Goal: Task Accomplishment & Management: Manage account settings

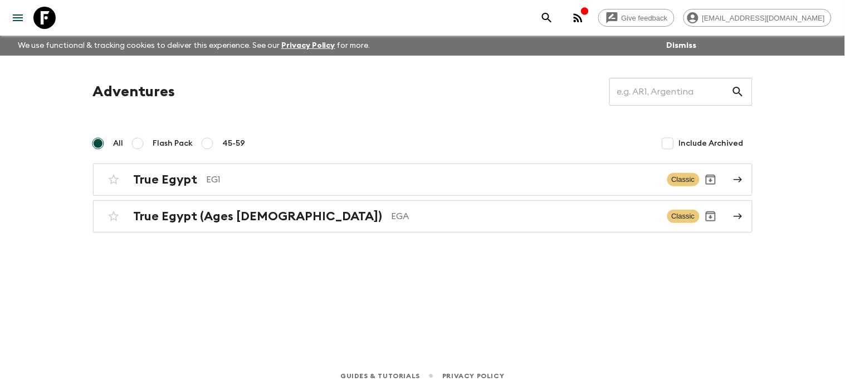
click at [608, 388] on div "Guides & Tutorials Privacy Policy" at bounding box center [422, 374] width 845 height 35
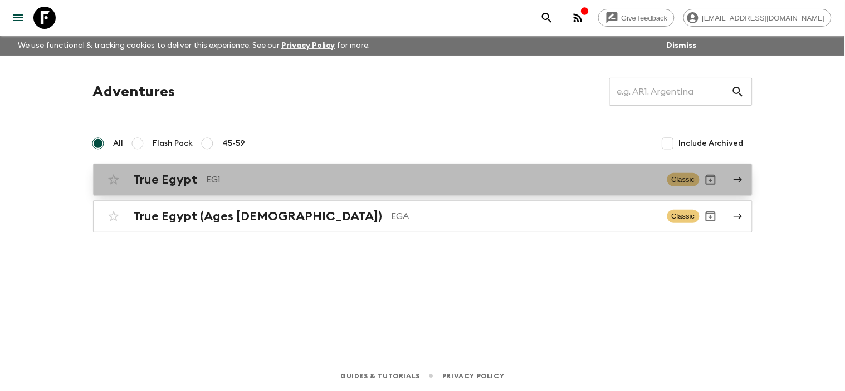
click at [732, 176] on link "True Egypt EG1 Classic" at bounding box center [422, 180] width 659 height 32
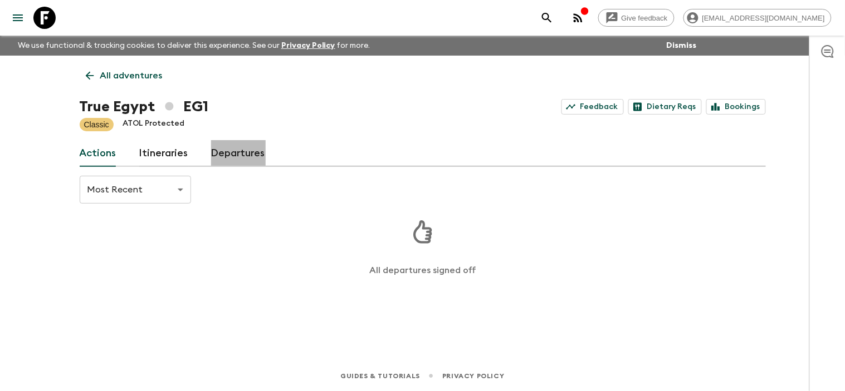
click at [241, 158] on link "Departures" at bounding box center [238, 153] width 55 height 27
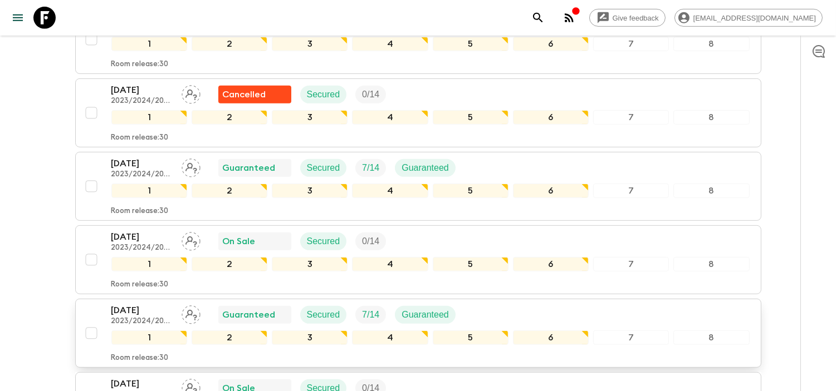
scroll to position [866, 0]
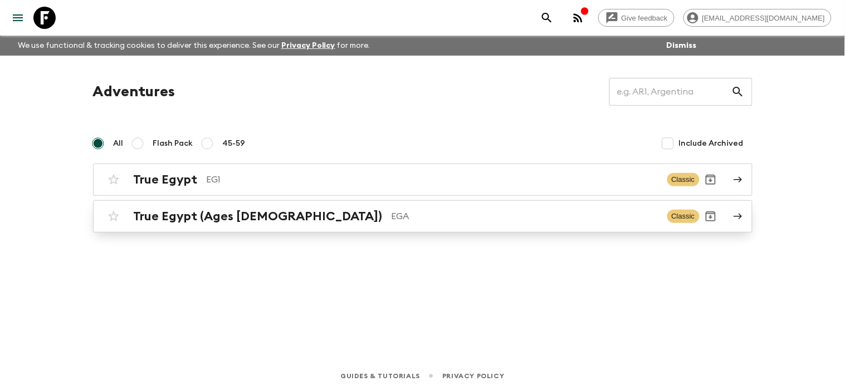
click at [738, 212] on icon at bounding box center [738, 217] width 10 height 10
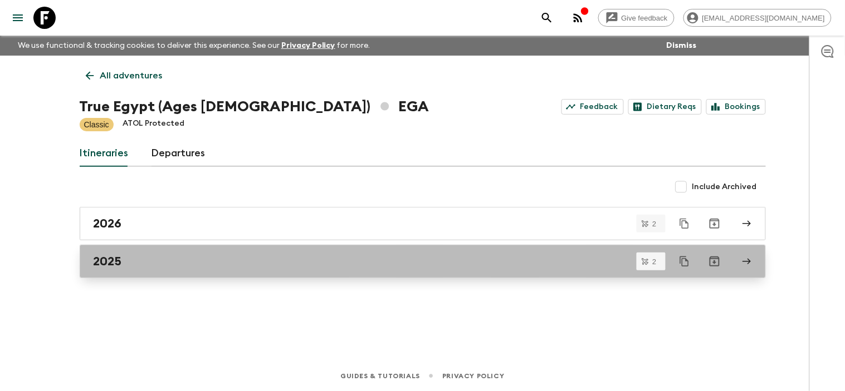
click at [745, 266] on icon at bounding box center [747, 262] width 10 height 10
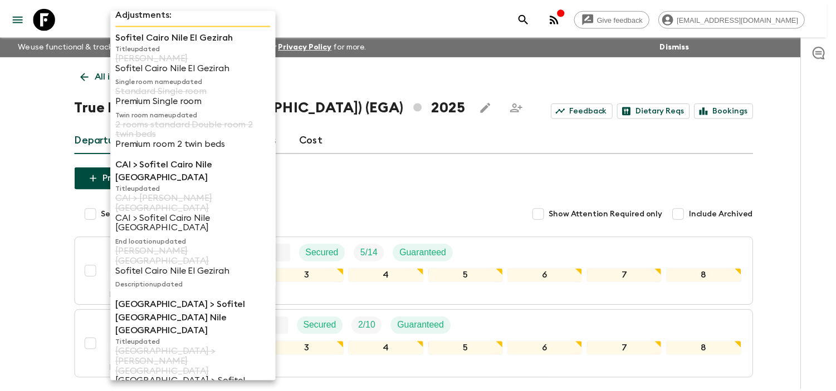
scroll to position [12, 0]
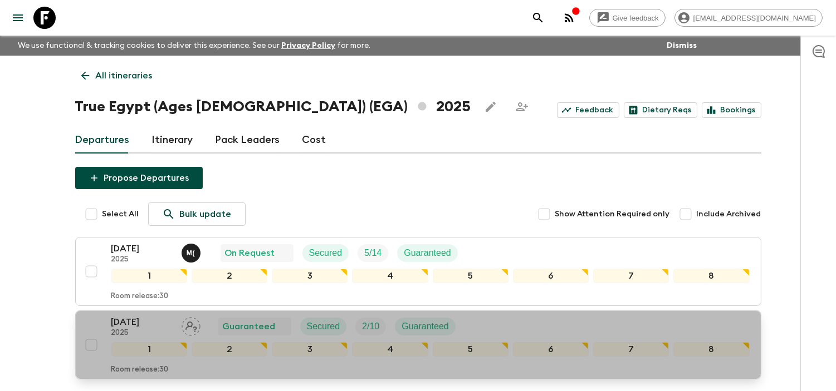
click at [158, 324] on p "[DATE]" at bounding box center [141, 322] width 61 height 13
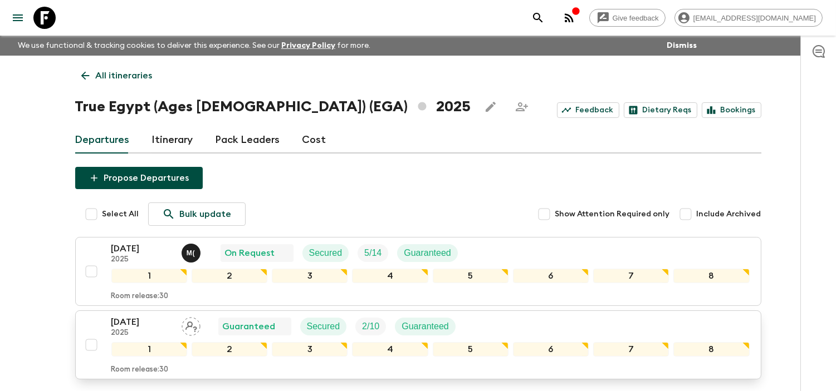
click at [132, 324] on p "[DATE]" at bounding box center [141, 322] width 61 height 13
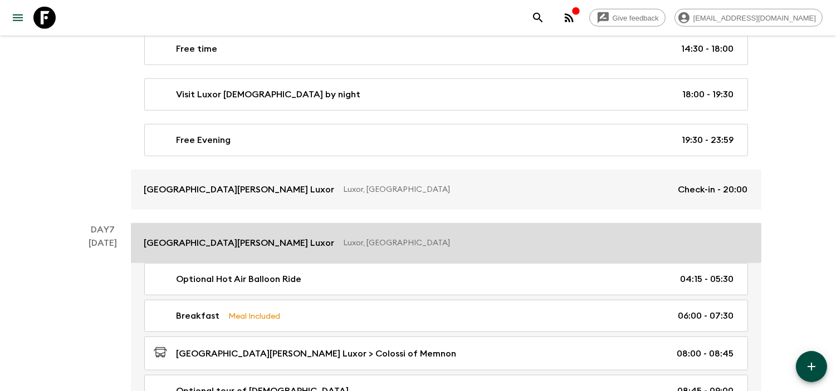
scroll to position [2165, 0]
click at [369, 262] on link "[GEOGRAPHIC_DATA][PERSON_NAME] Luxor Luxor, [GEOGRAPHIC_DATA]" at bounding box center [446, 243] width 630 height 40
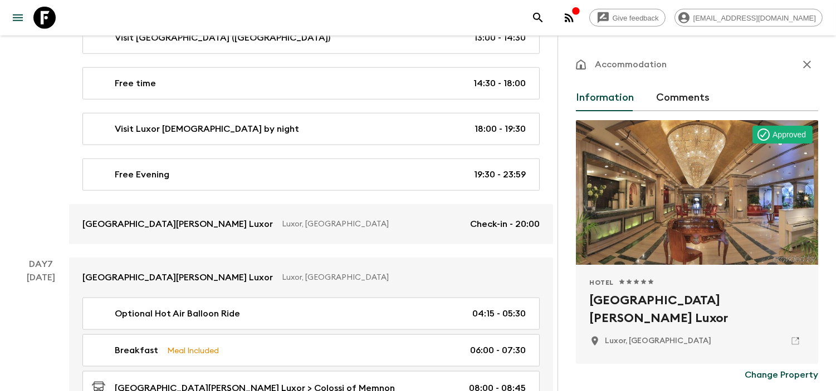
scroll to position [124, 0]
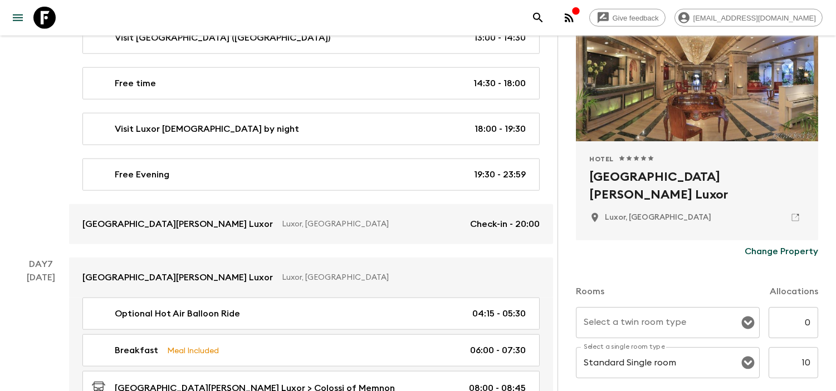
click at [782, 254] on p "Change Property" at bounding box center [782, 251] width 74 height 13
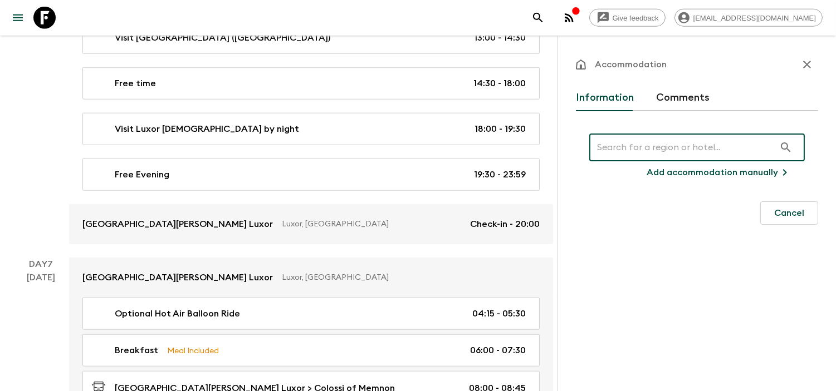
scroll to position [0, 0]
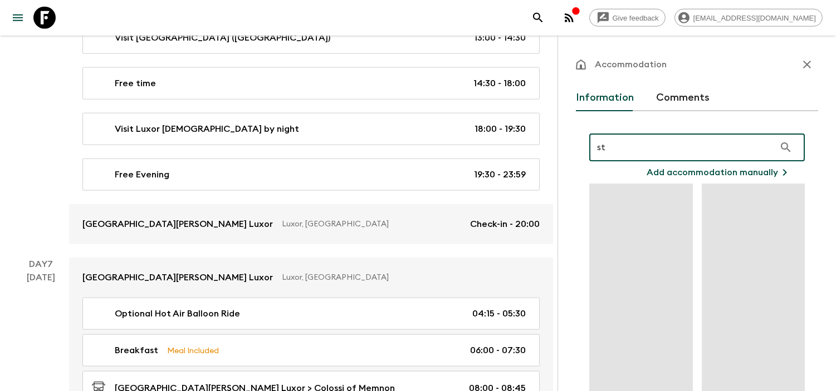
type input "s"
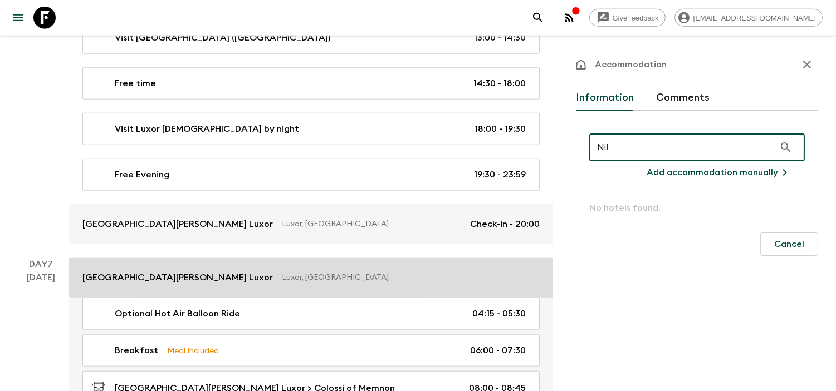
type input "Nil"
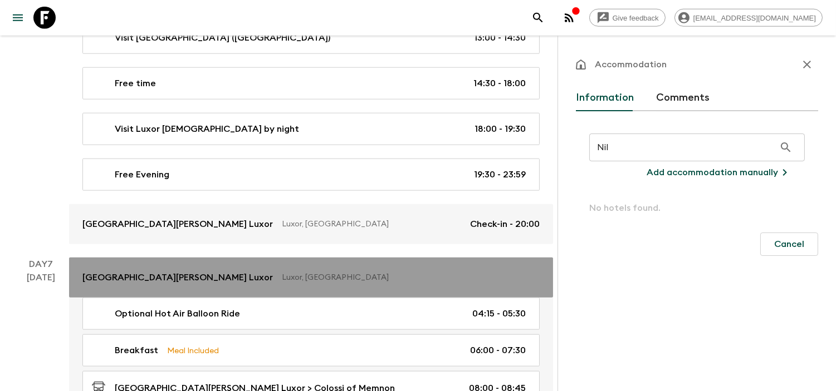
click at [149, 271] on p "[GEOGRAPHIC_DATA][PERSON_NAME] Luxor" at bounding box center [177, 277] width 190 height 13
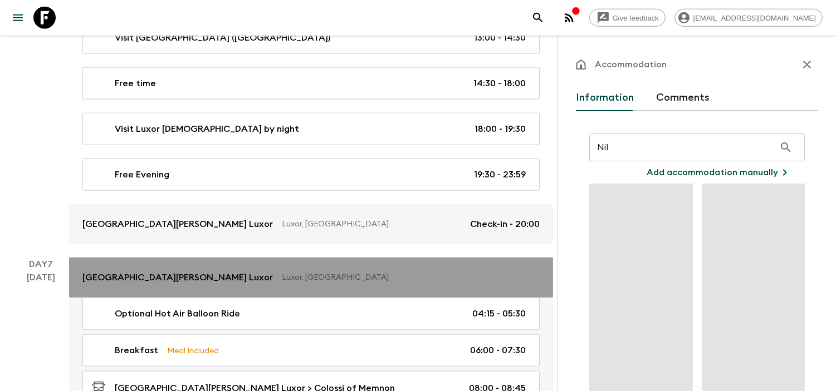
click at [149, 271] on p "[GEOGRAPHIC_DATA][PERSON_NAME] Luxor" at bounding box center [177, 277] width 190 height 13
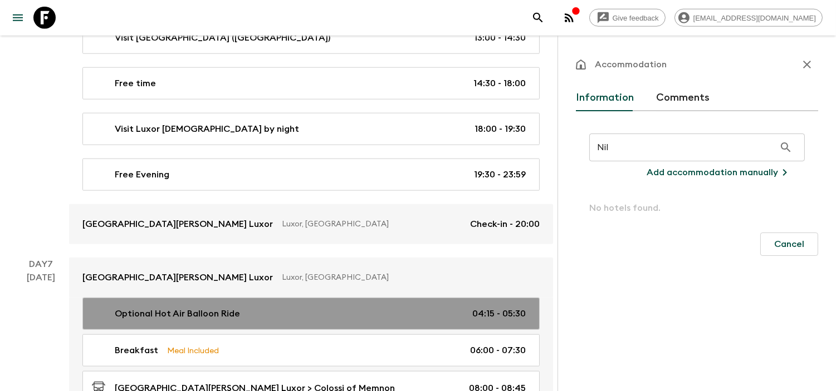
click at [174, 298] on link "Optional Hot Air Balloon Ride 04:15 - 05:30" at bounding box center [310, 314] width 457 height 32
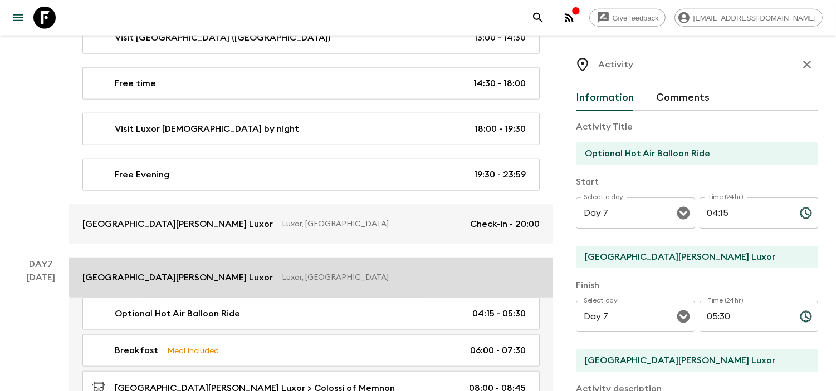
click at [207, 271] on p "[GEOGRAPHIC_DATA][PERSON_NAME] Luxor" at bounding box center [177, 277] width 190 height 13
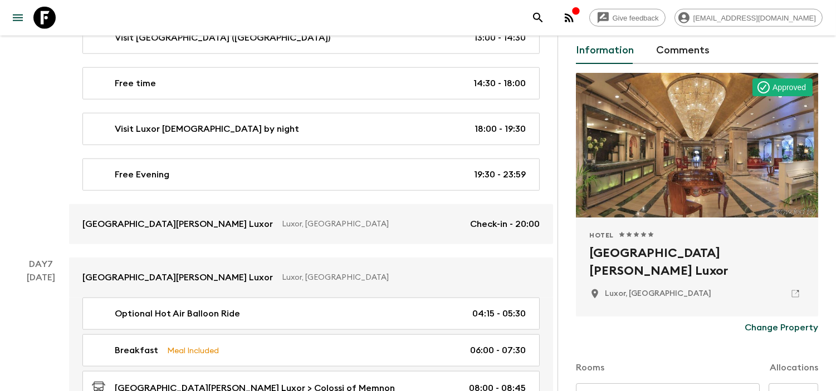
scroll to position [124, 0]
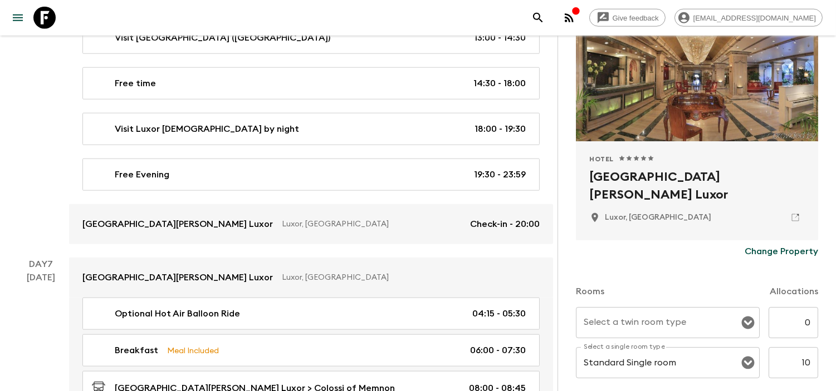
click at [780, 254] on p "Change Property" at bounding box center [782, 251] width 74 height 13
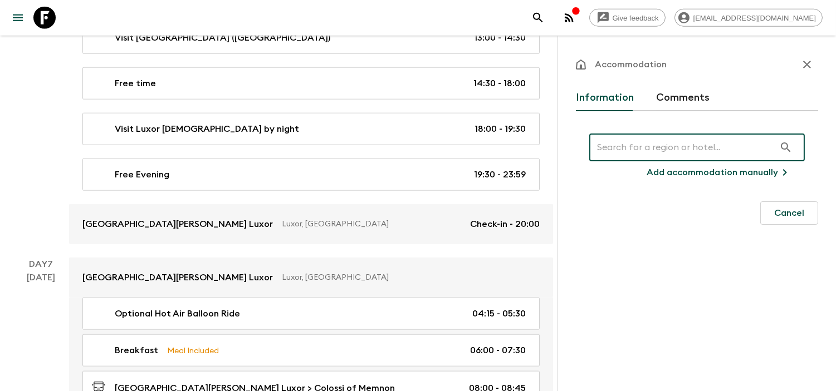
scroll to position [0, 0]
click at [776, 175] on p "Add accommodation manually" at bounding box center [712, 172] width 131 height 13
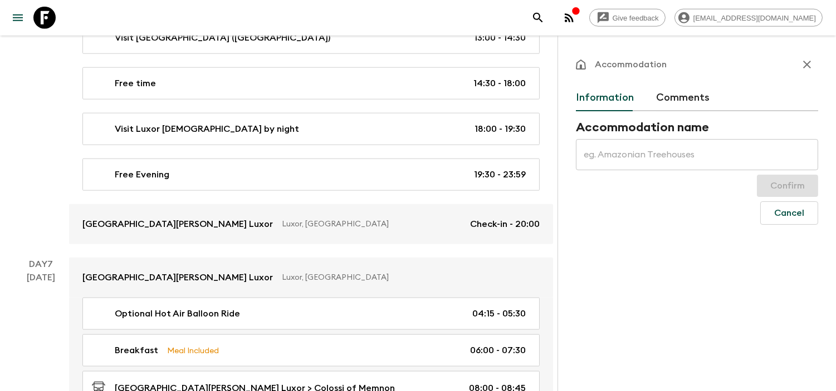
click at [662, 162] on input "text" at bounding box center [697, 154] width 242 height 31
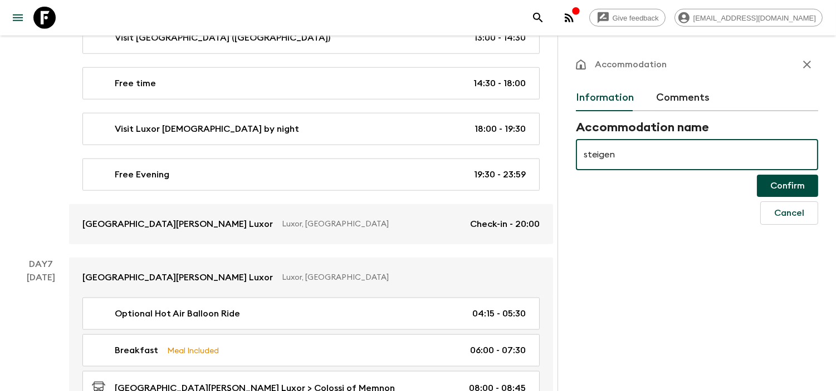
click at [665, 158] on input "steigen" at bounding box center [697, 154] width 242 height 31
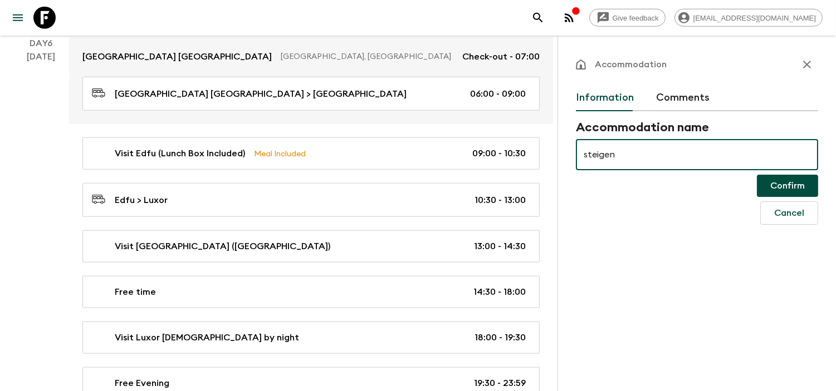
scroll to position [1794, 0]
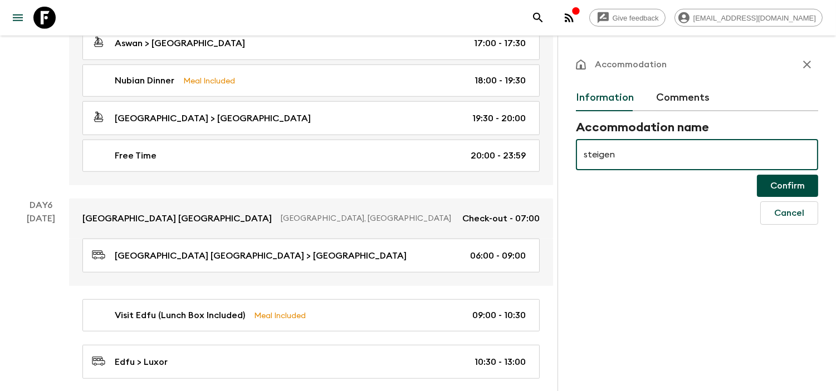
type input "steigen"
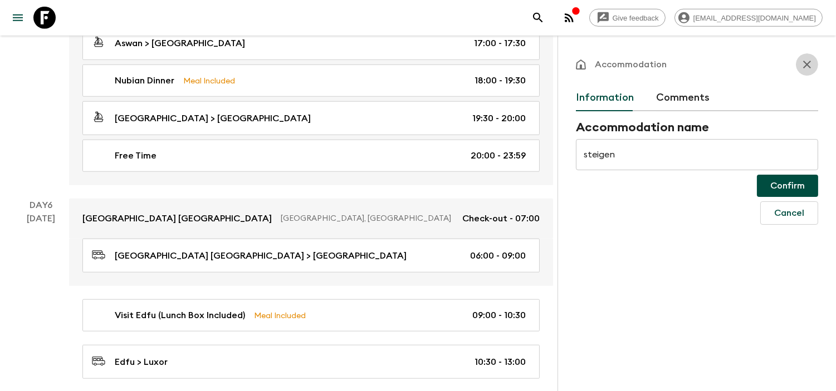
click at [810, 68] on icon "button" at bounding box center [806, 64] width 13 height 13
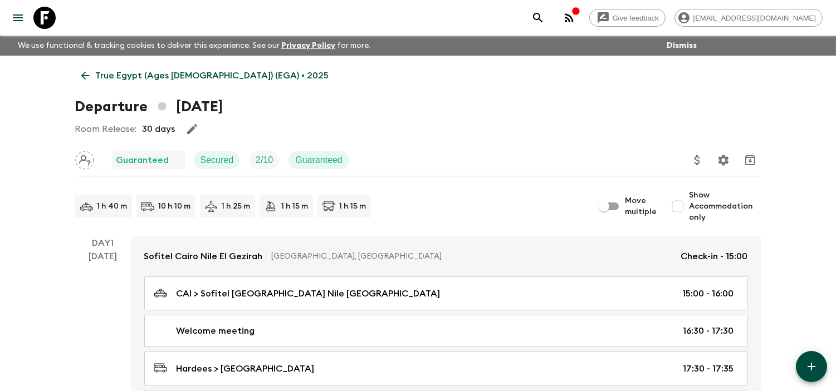
click at [683, 207] on input "Show Accommodation only" at bounding box center [678, 206] width 22 height 22
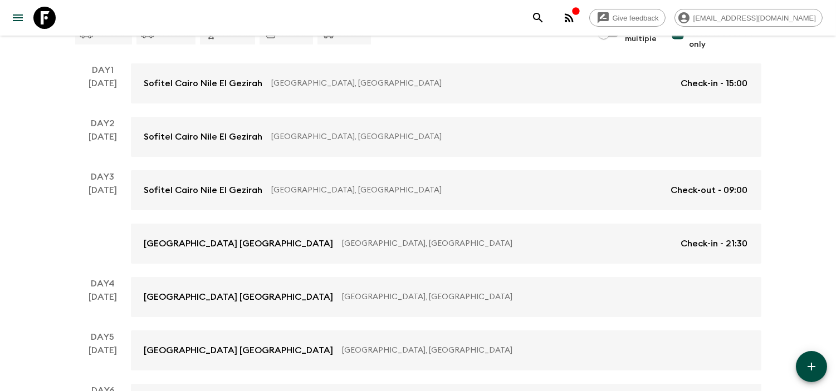
scroll to position [118, 0]
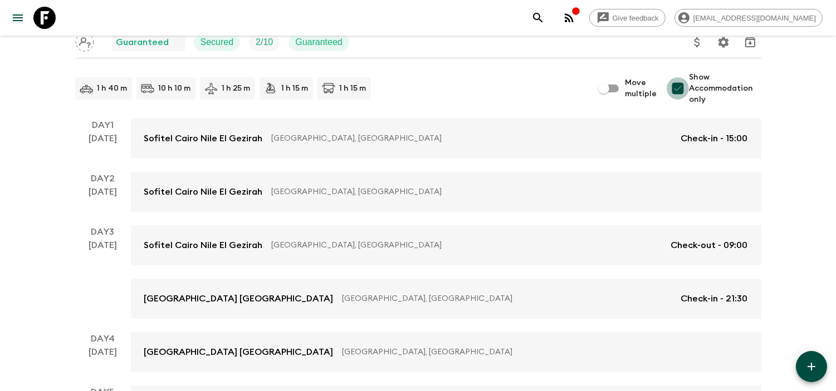
click at [678, 91] on input "Show Accommodation only" at bounding box center [678, 88] width 22 height 22
checkbox input "false"
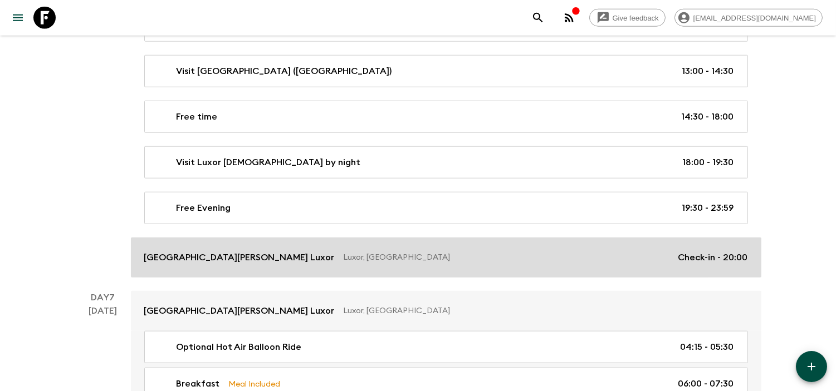
scroll to position [2098, 0]
click at [304, 276] on link "[GEOGRAPHIC_DATA][PERSON_NAME] Luxor Luxor, [GEOGRAPHIC_DATA] Check-in - 20:00" at bounding box center [446, 257] width 630 height 40
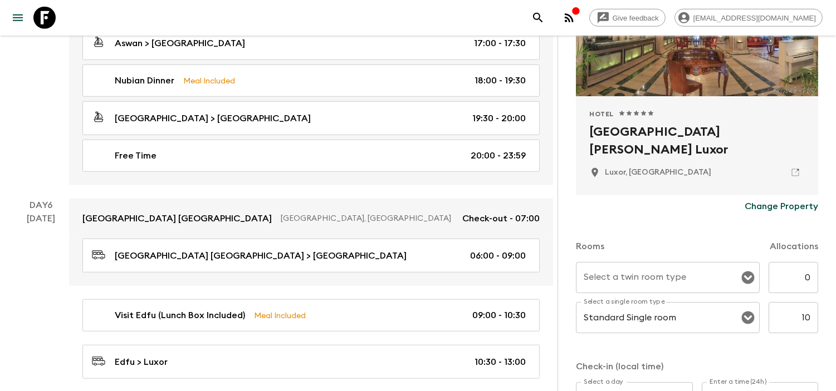
scroll to position [156, 0]
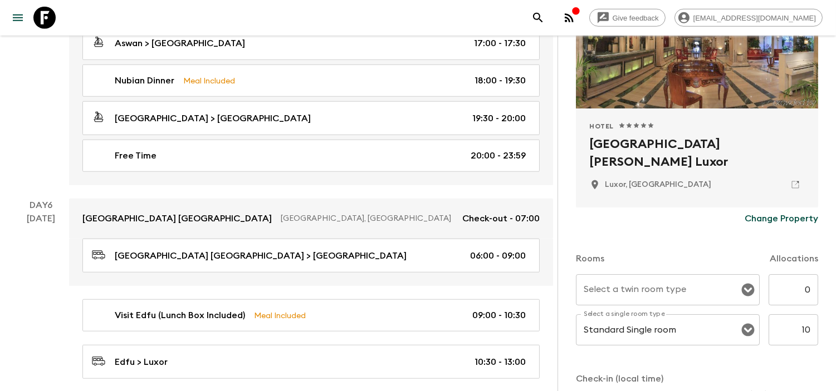
click at [748, 218] on p "Change Property" at bounding box center [782, 218] width 74 height 13
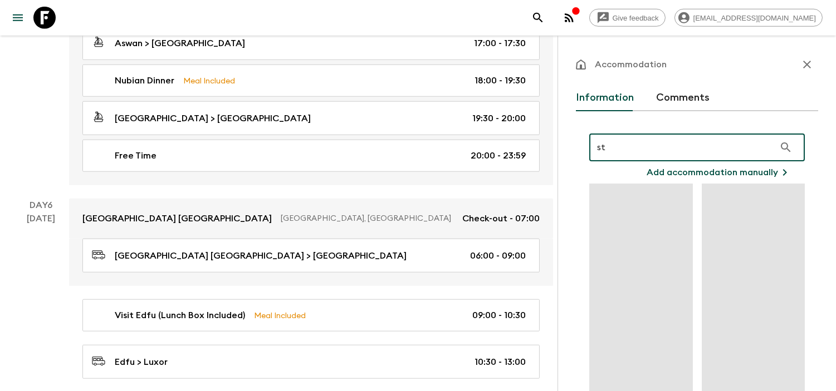
type input "s"
type input "N"
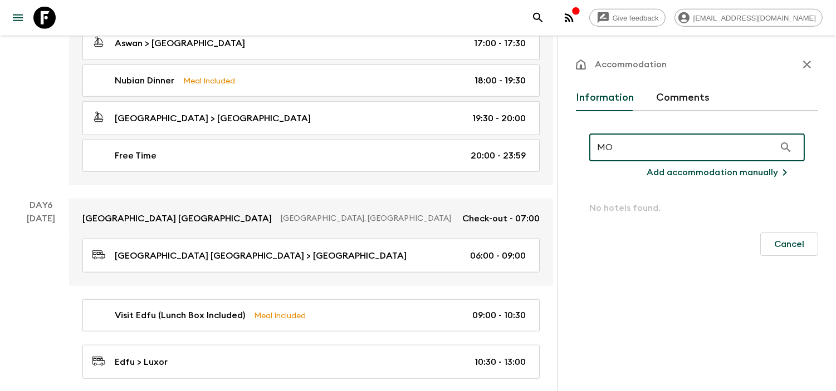
type input "M"
type input "S"
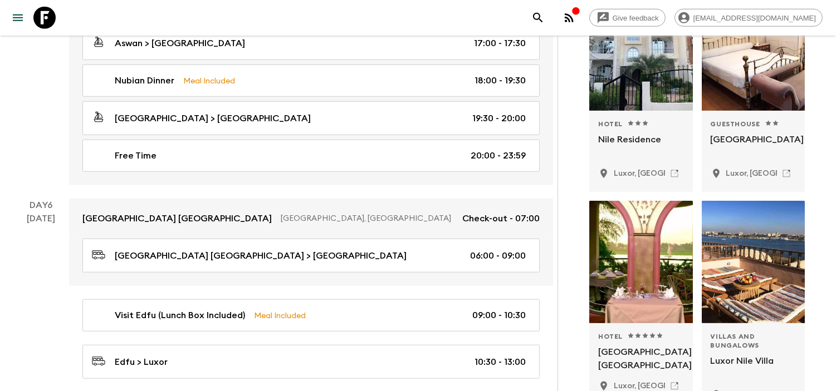
scroll to position [915, 0]
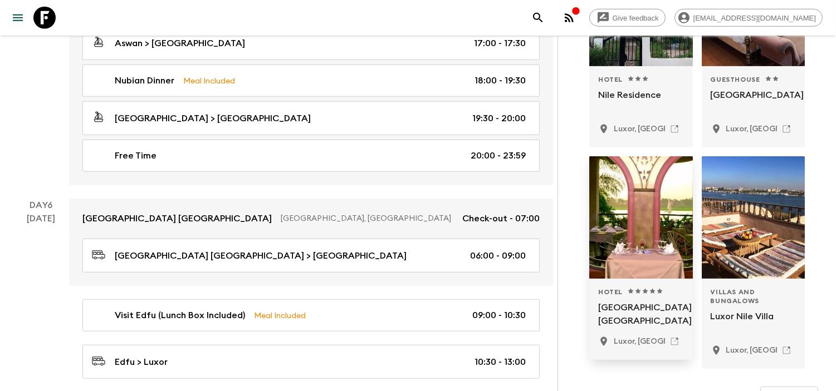
type input "[GEOGRAPHIC_DATA]"
click at [635, 254] on div at bounding box center [641, 217] width 104 height 123
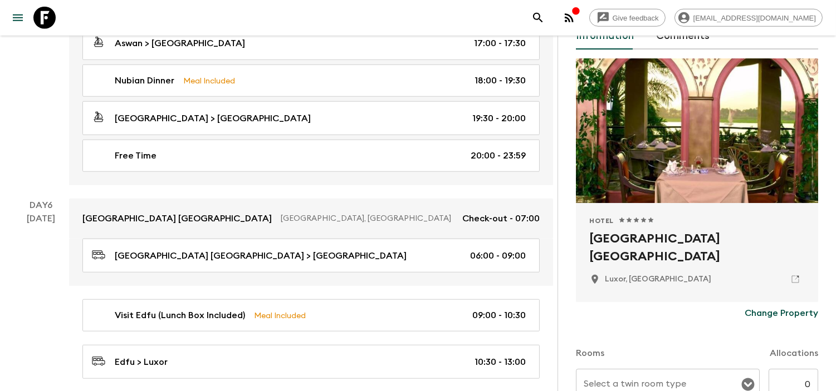
scroll to position [342, 0]
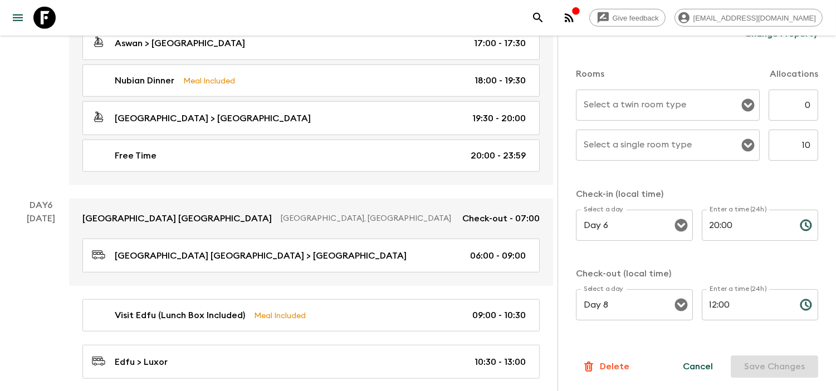
click at [741, 107] on icon "Open" at bounding box center [747, 105] width 13 height 13
click at [787, 172] on div "Select a twin room type Select a twin room type 0 ​ Select a single room type S…" at bounding box center [697, 132] width 242 height 85
click at [741, 145] on icon "Open" at bounding box center [747, 145] width 13 height 13
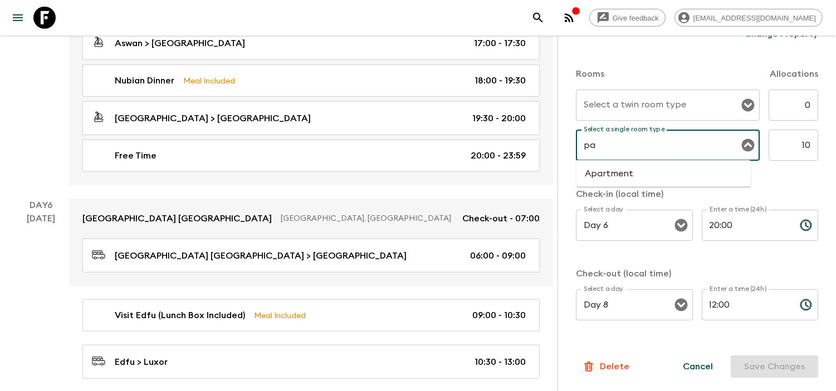
type input "p"
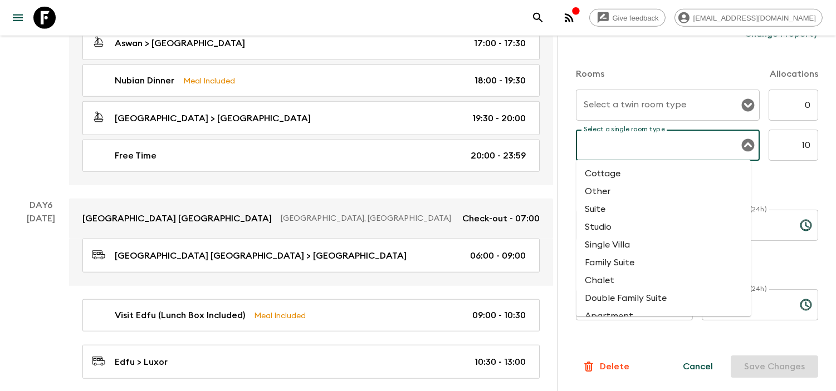
click at [637, 346] on form "Hotel 1 Star 2 Stars 3 Stars 4 Stars 5 Stars Steigenberger [GEOGRAPHIC_DATA] Lu…" at bounding box center [697, 78] width 242 height 599
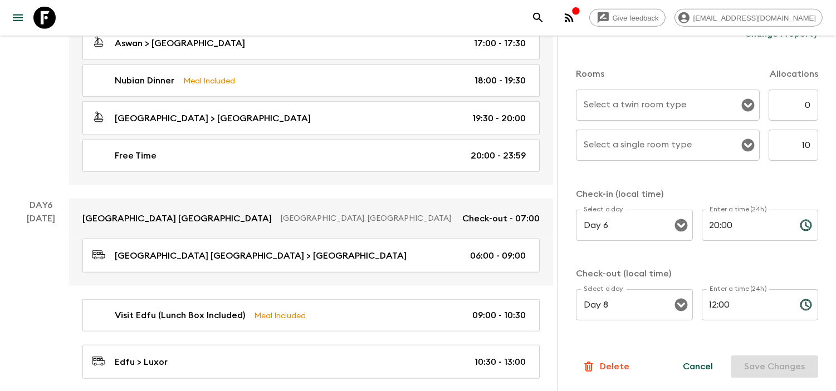
click at [635, 150] on input "Select a single room type" at bounding box center [659, 145] width 157 height 21
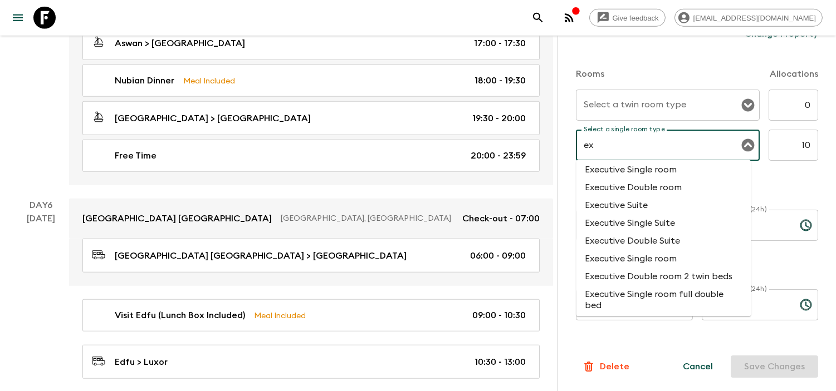
scroll to position [74, 0]
click at [622, 180] on li "Executive Single room" at bounding box center [663, 172] width 175 height 18
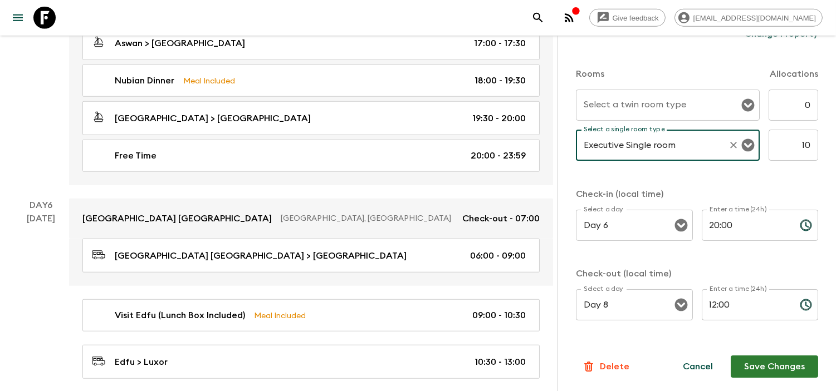
type input "Executive Single room"
click at [689, 173] on div "Select a twin room type Select a twin room type 0 ​ Select a single room type E…" at bounding box center [697, 132] width 242 height 85
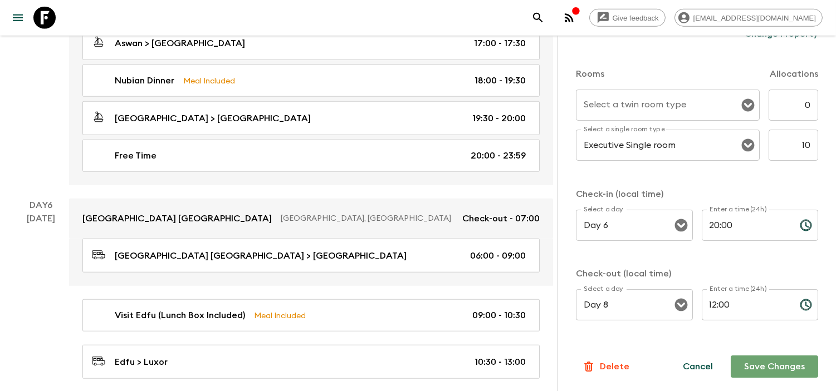
click at [769, 366] on button "Save Changes" at bounding box center [774, 367] width 87 height 22
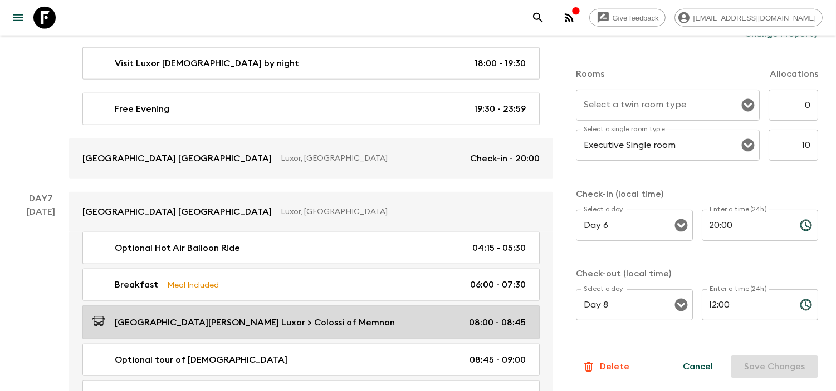
scroll to position [2289, 0]
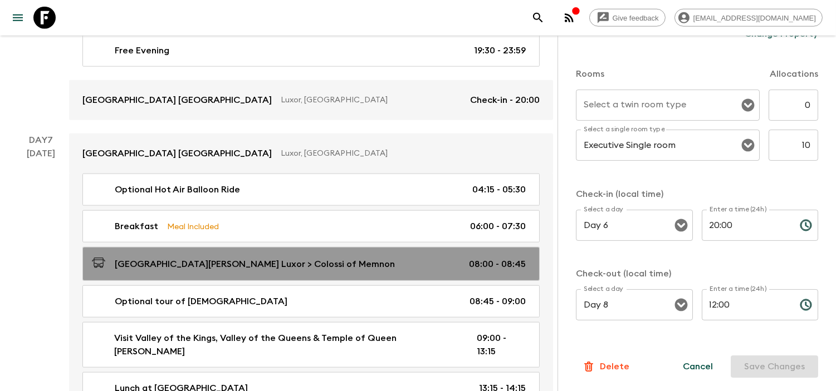
click at [198, 258] on p "[GEOGRAPHIC_DATA][PERSON_NAME] Luxor > Colossi of Memnon" at bounding box center [255, 264] width 280 height 13
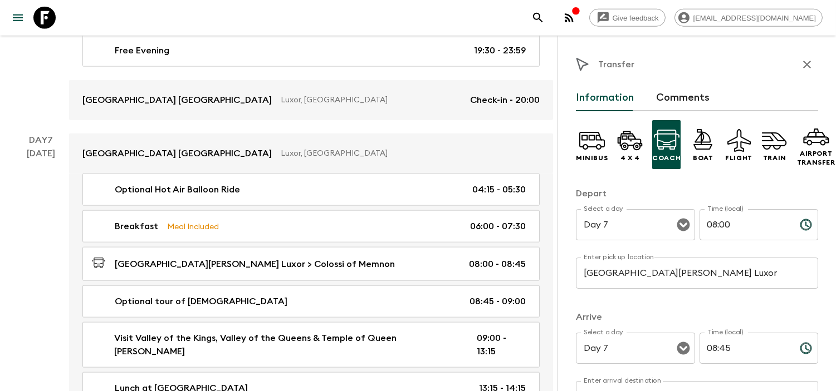
click at [671, 275] on input "[GEOGRAPHIC_DATA][PERSON_NAME] Luxor" at bounding box center [697, 273] width 242 height 31
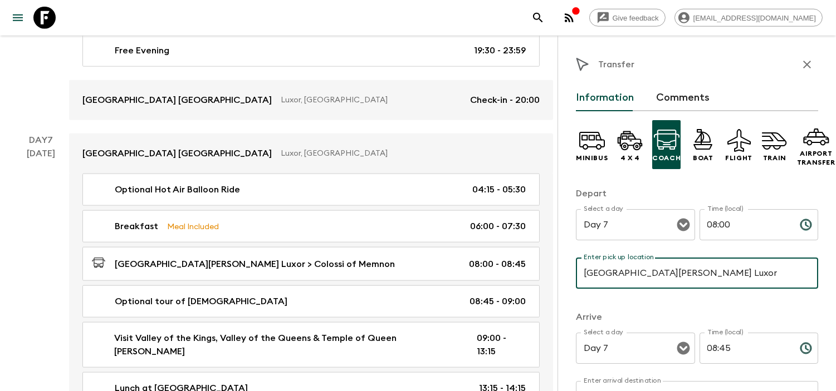
click at [671, 275] on input "[GEOGRAPHIC_DATA][PERSON_NAME] Luxor" at bounding box center [697, 273] width 242 height 31
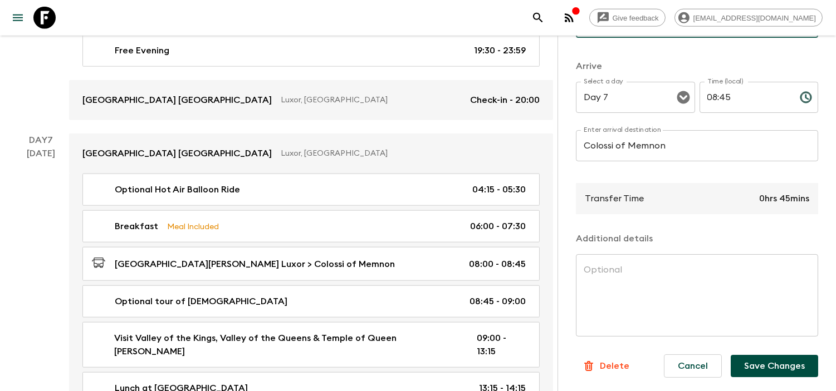
scroll to position [262, 0]
click at [765, 357] on button "Save Changes" at bounding box center [774, 366] width 87 height 22
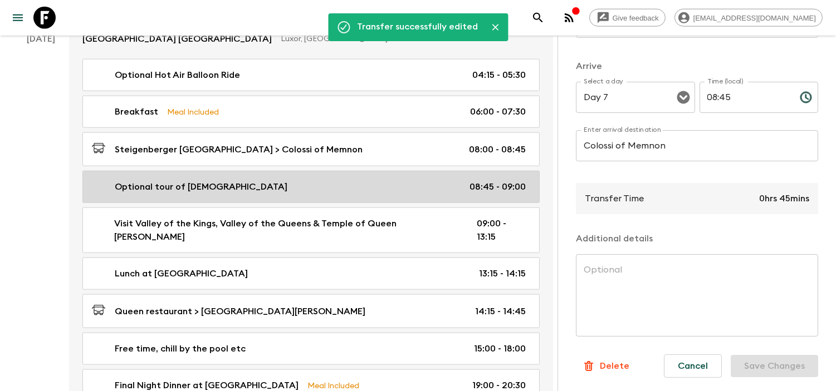
scroll to position [2413, 0]
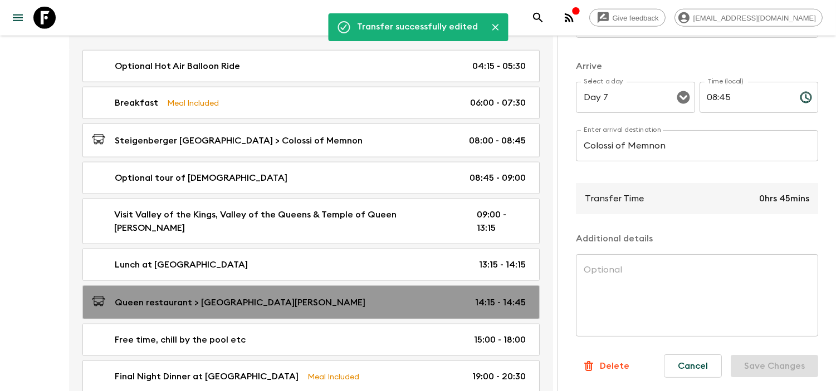
click at [305, 296] on p "Queen restaurant > [GEOGRAPHIC_DATA][PERSON_NAME]" at bounding box center [240, 302] width 251 height 13
type input "Queen restaurant"
type input "Sonesta St [PERSON_NAME] Luxor hotel"
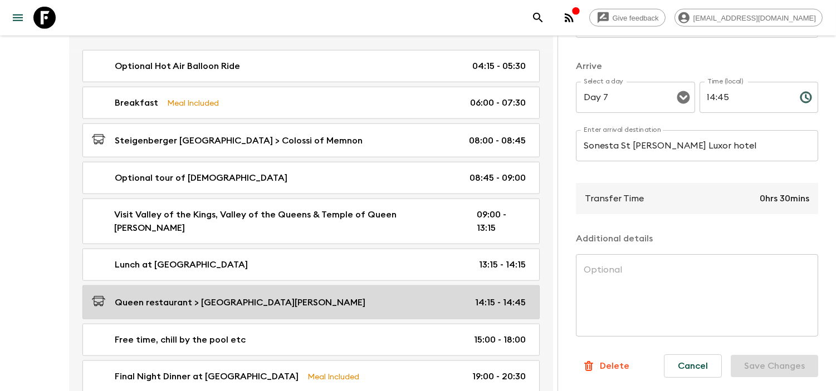
type input "14:15"
type input "14:45"
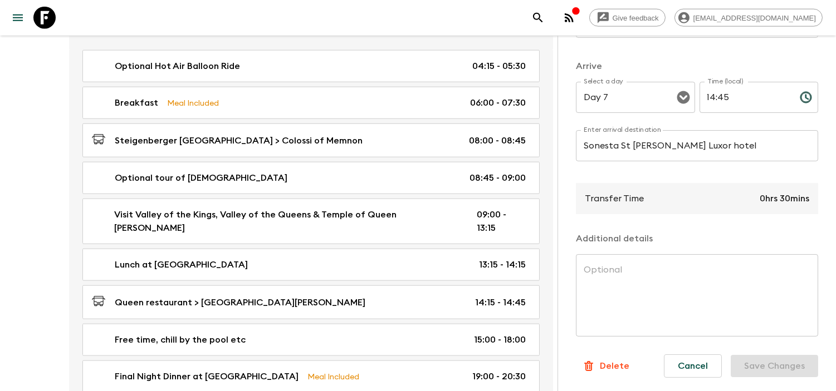
click at [703, 139] on input "Sonesta St [PERSON_NAME] Luxor hotel" at bounding box center [697, 145] width 242 height 31
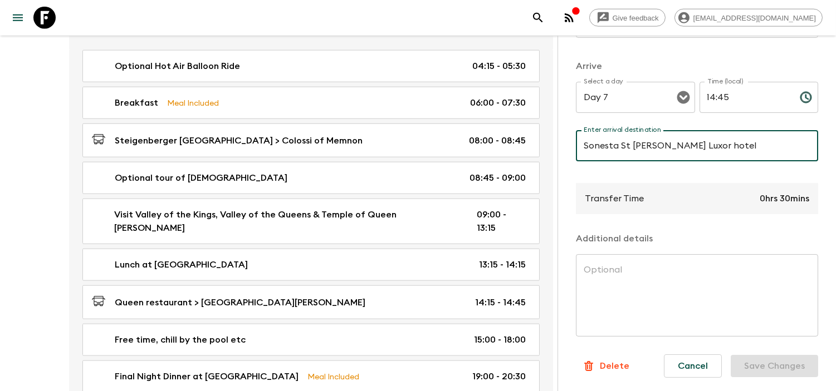
click at [703, 139] on input "Sonesta St [PERSON_NAME] Luxor hotel" at bounding box center [697, 145] width 242 height 31
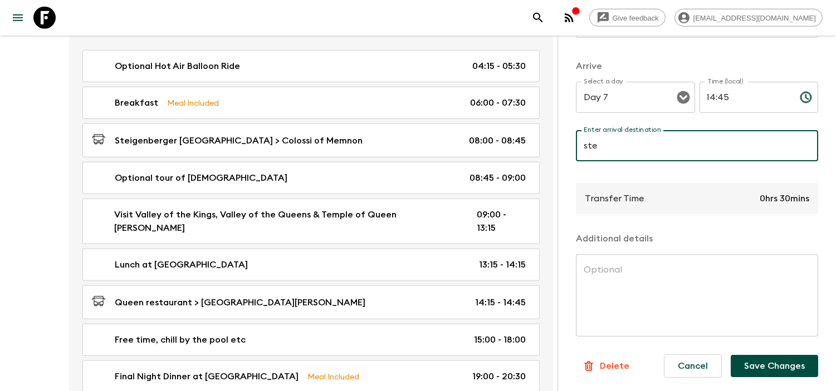
type input "[GEOGRAPHIC_DATA]"
click at [765, 355] on button "Save Changes" at bounding box center [774, 366] width 87 height 22
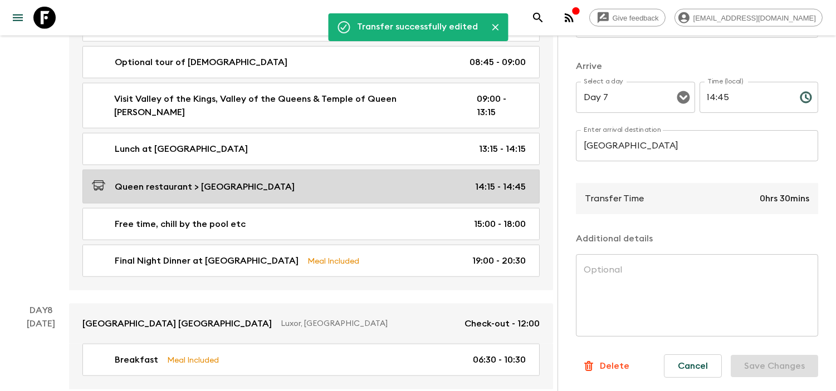
scroll to position [2601, 0]
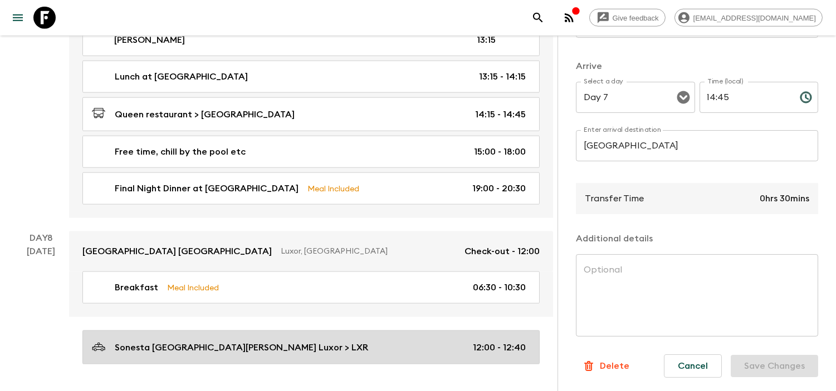
click at [300, 340] on div "Sonesta [GEOGRAPHIC_DATA][PERSON_NAME] Luxor > LXR 12:00 - 12:40" at bounding box center [309, 347] width 434 height 15
type input "[GEOGRAPHIC_DATA][PERSON_NAME] Luxor"
type input "LXR"
type input "Day 8"
type input "12:00"
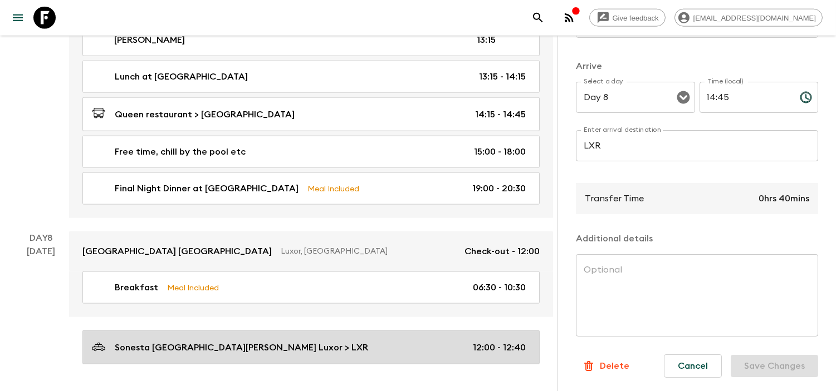
type input "Day 8"
type input "12:40"
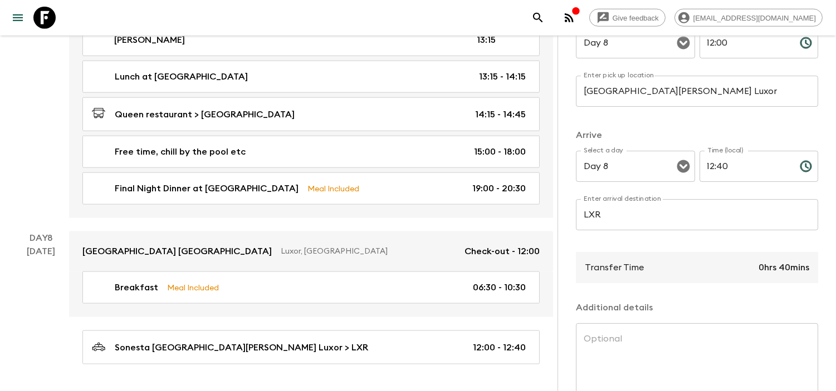
scroll to position [76, 0]
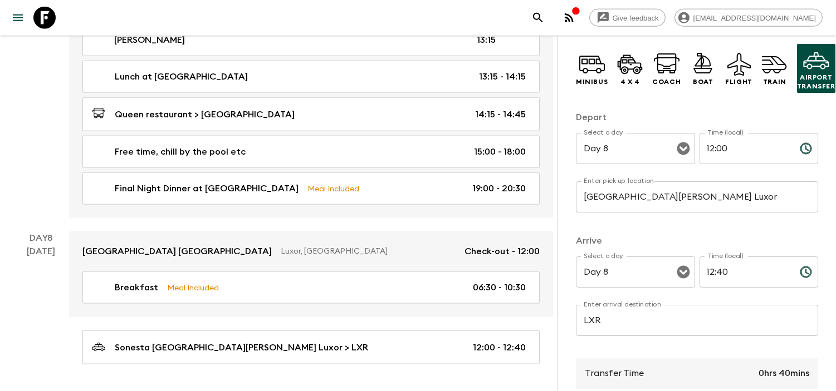
click at [694, 198] on input "[GEOGRAPHIC_DATA][PERSON_NAME] Luxor" at bounding box center [697, 197] width 242 height 31
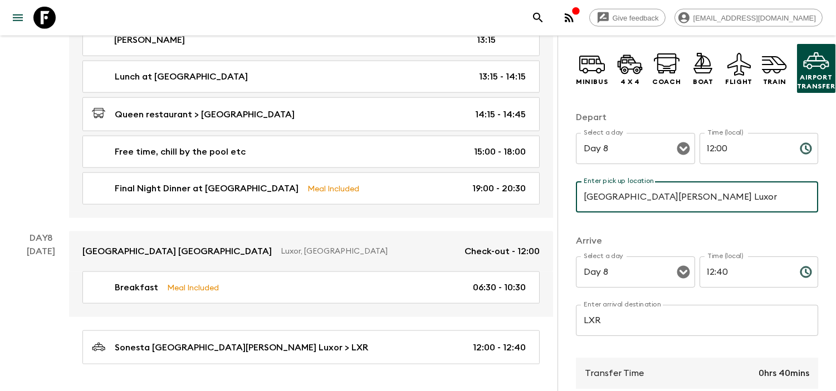
click at [694, 198] on input "[GEOGRAPHIC_DATA][PERSON_NAME] Luxor" at bounding box center [697, 197] width 242 height 31
type input "Steigenberger [GEOGRAPHIC_DATA]"
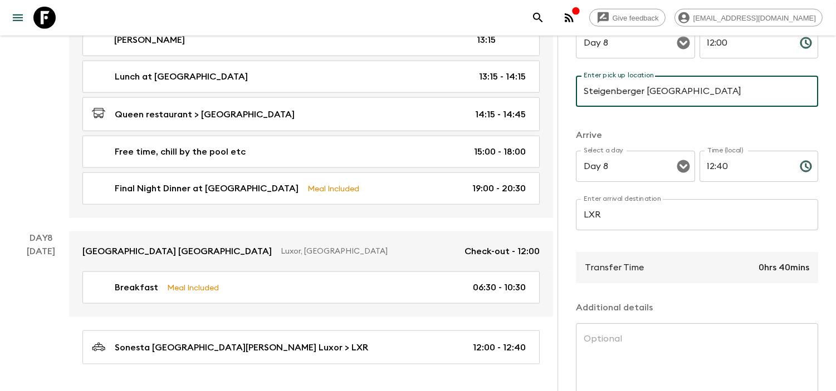
scroll to position [262, 0]
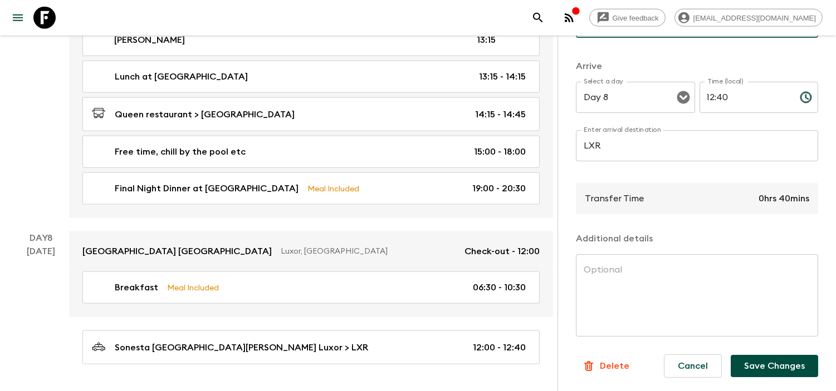
click at [748, 355] on button "Save Changes" at bounding box center [774, 366] width 87 height 22
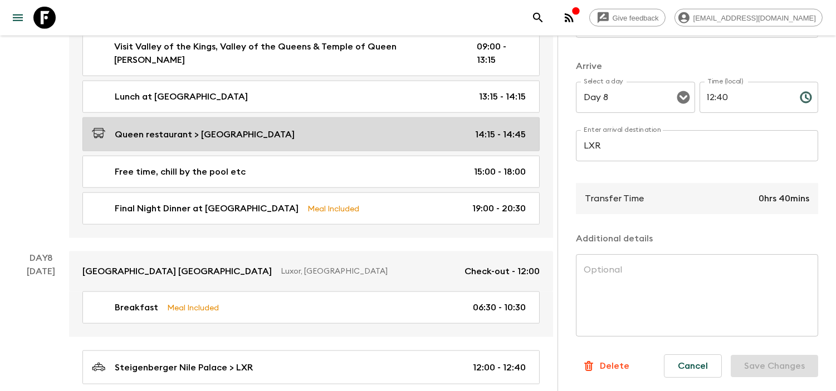
scroll to position [2601, 0]
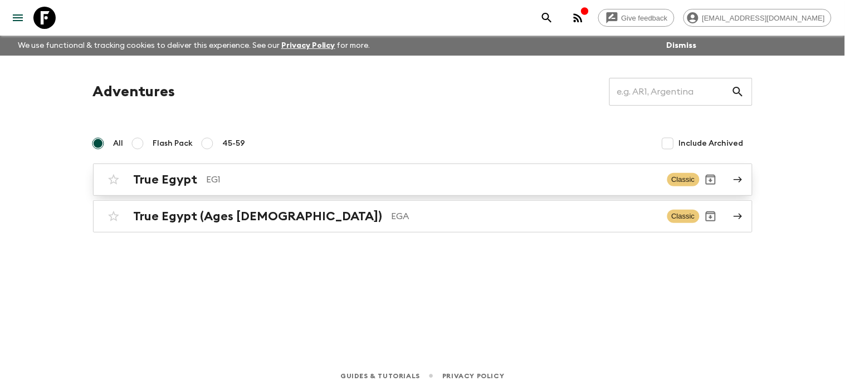
click at [724, 180] on link "True Egypt EG1 Classic" at bounding box center [422, 180] width 659 height 32
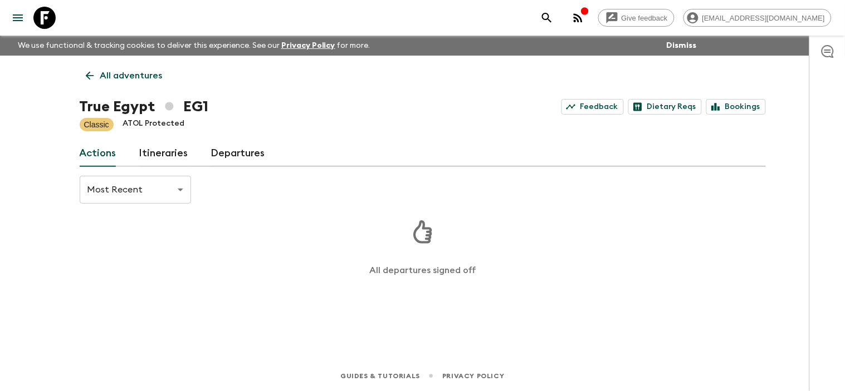
click at [254, 158] on link "Departures" at bounding box center [238, 153] width 55 height 27
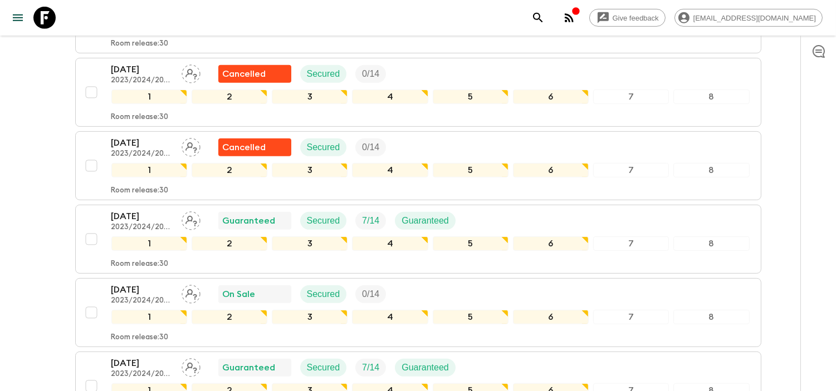
scroll to position [1114, 0]
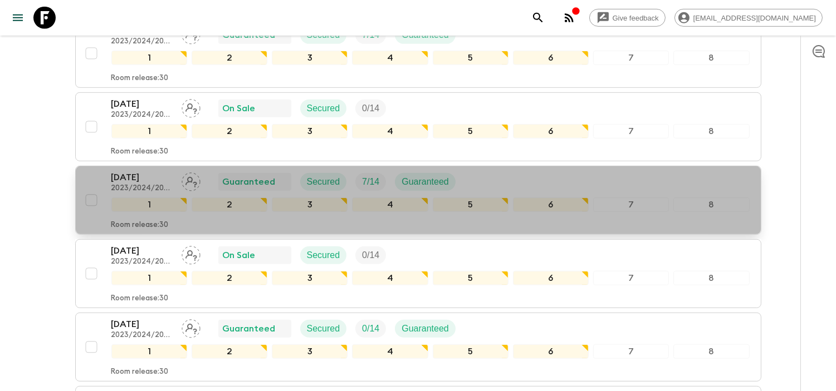
click at [131, 188] on p "2023/2024/2025" at bounding box center [141, 188] width 61 height 9
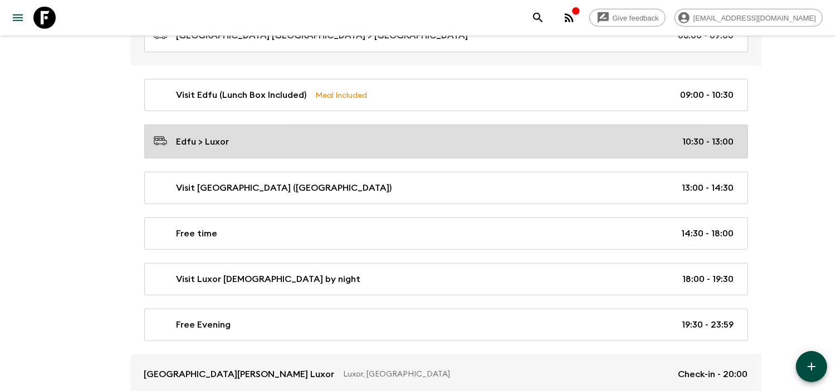
scroll to position [2103, 0]
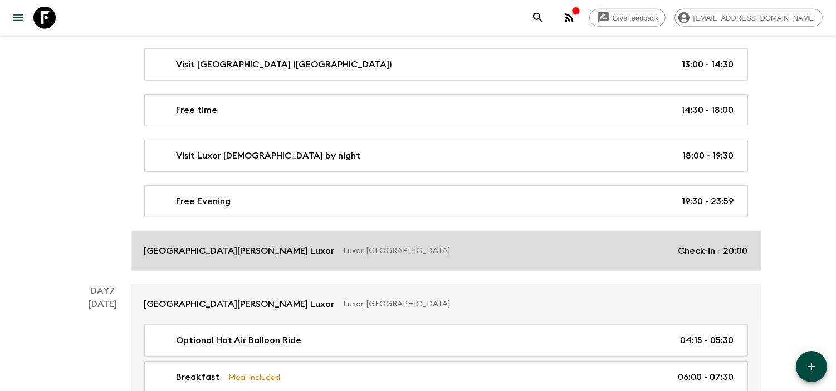
click at [435, 271] on link "[GEOGRAPHIC_DATA][PERSON_NAME] Luxor Luxor, [GEOGRAPHIC_DATA] Check-in - 20:00" at bounding box center [446, 251] width 630 height 40
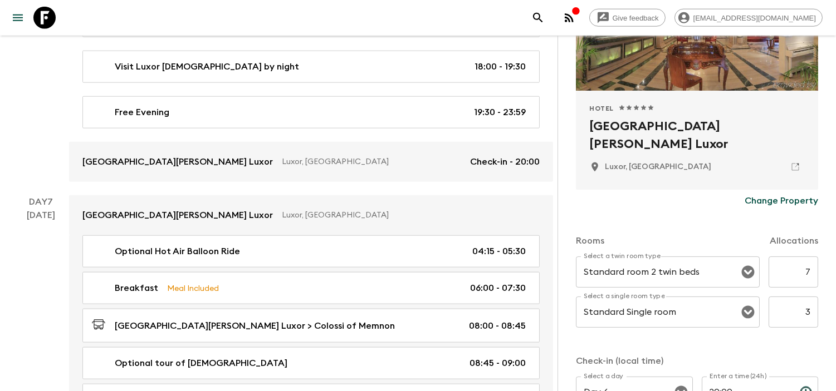
scroll to position [185, 0]
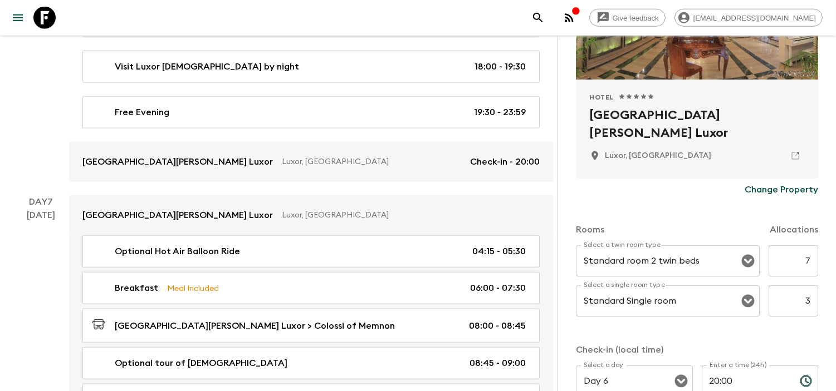
click at [781, 191] on p "Change Property" at bounding box center [782, 189] width 74 height 13
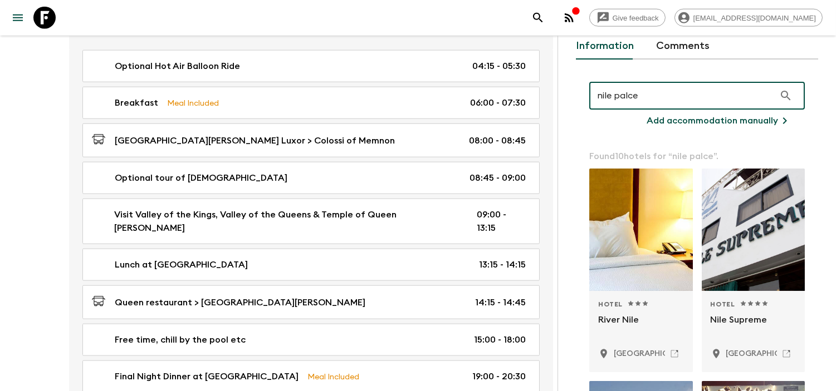
scroll to position [30, 0]
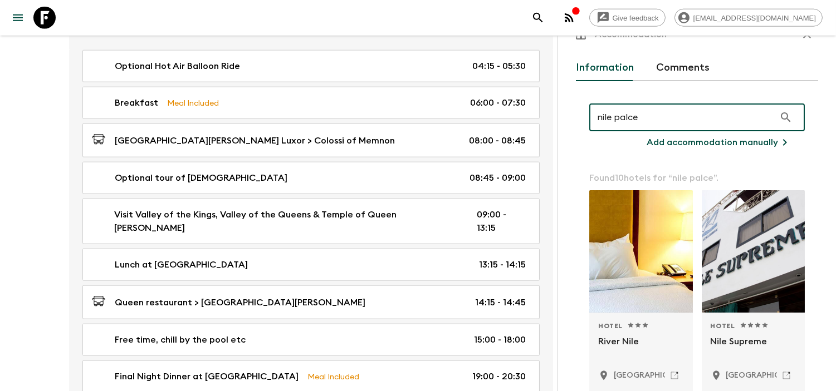
click at [627, 114] on input "nile palce" at bounding box center [681, 117] width 185 height 31
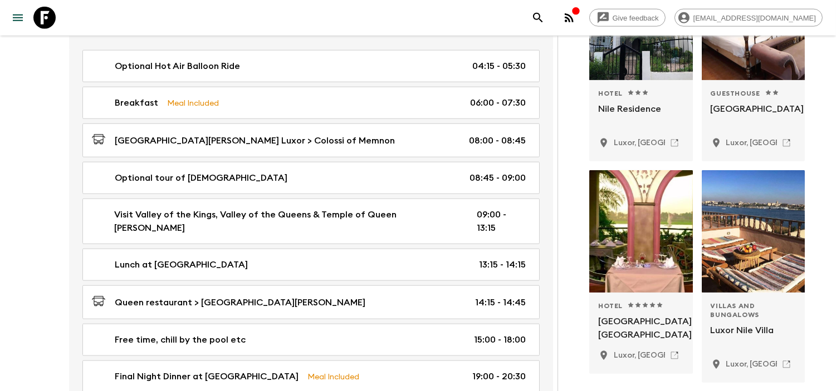
scroll to position [903, 0]
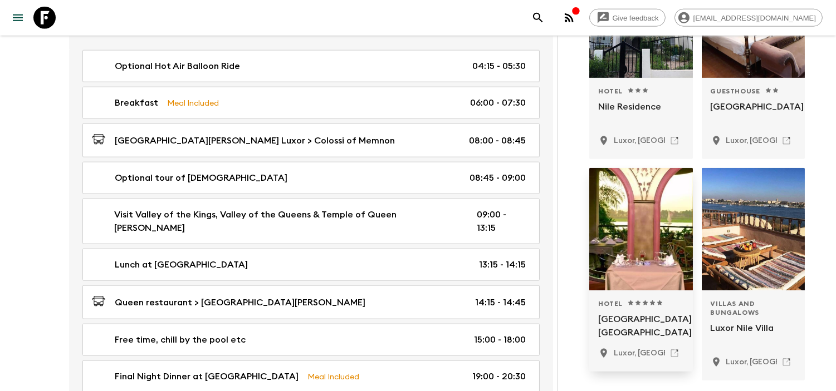
type input "[GEOGRAPHIC_DATA]"
click at [649, 302] on div "1 Star 2 Stars 3 Stars 4 Stars 5 Stars" at bounding box center [645, 304] width 36 height 9
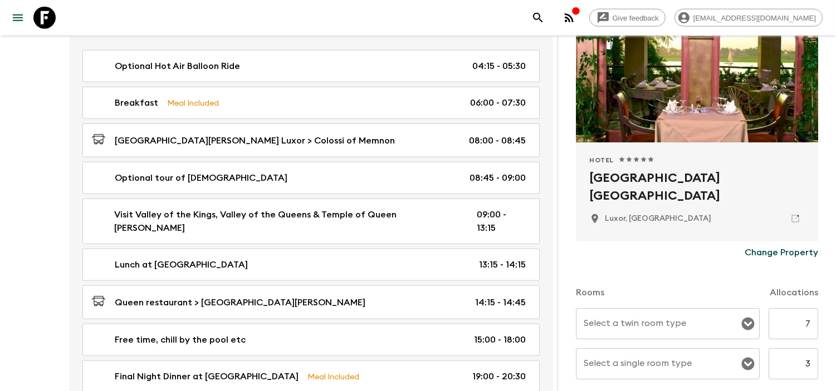
scroll to position [247, 0]
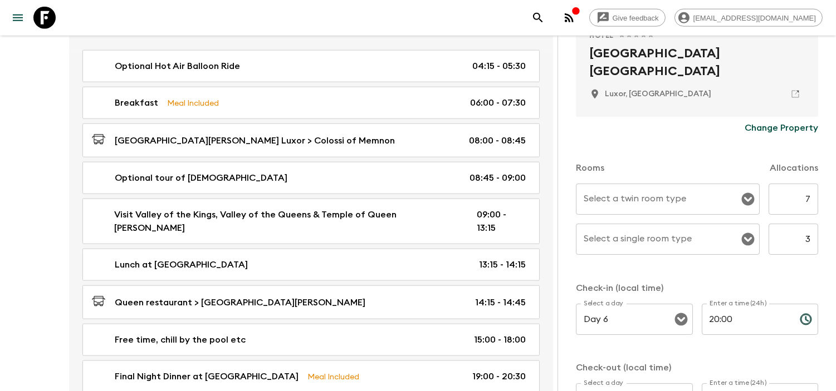
click at [643, 203] on input "Select a twin room type" at bounding box center [659, 199] width 157 height 21
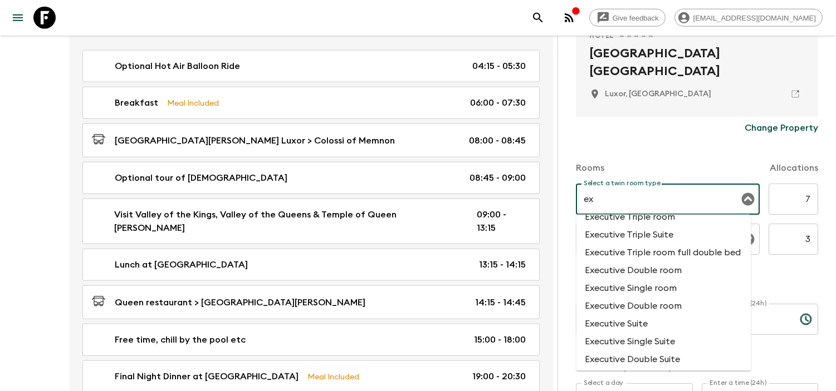
scroll to position [0, 0]
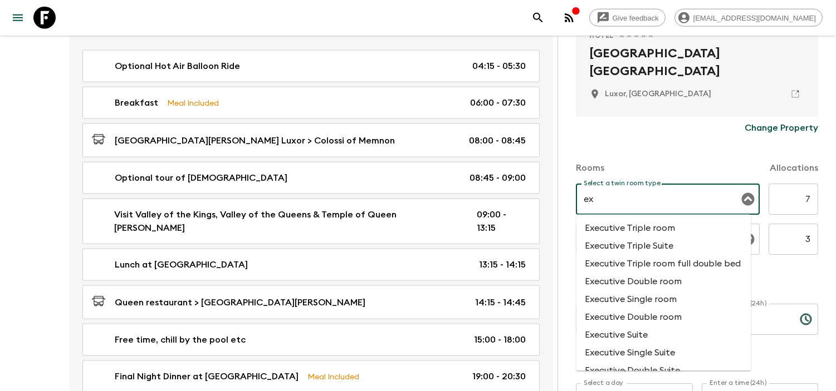
click at [644, 291] on li "Executive Double room" at bounding box center [663, 282] width 175 height 18
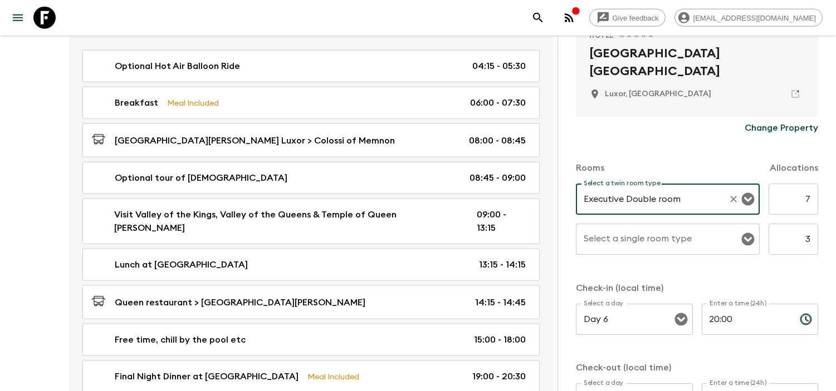
type input "Executive Double room"
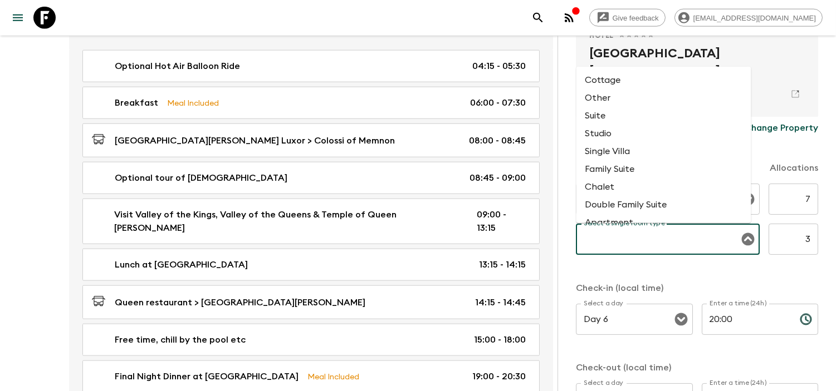
click at [622, 243] on input "Select a single room type" at bounding box center [659, 239] width 157 height 21
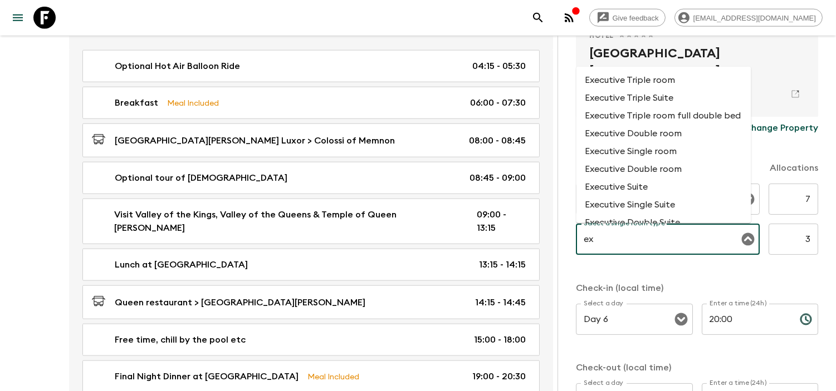
click at [672, 160] on li "Executive Single room" at bounding box center [663, 152] width 175 height 18
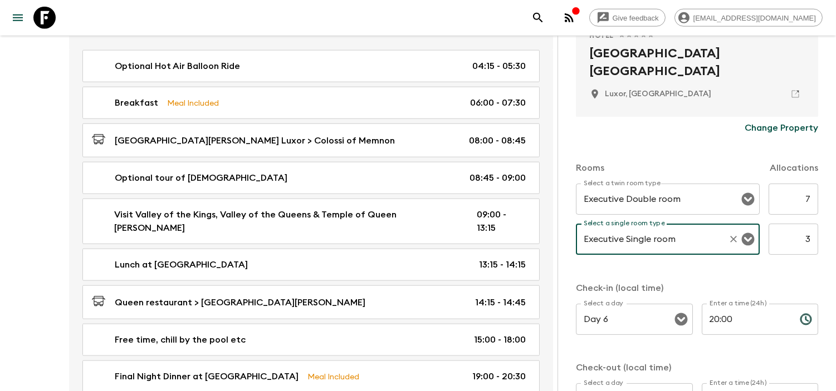
type input "Executive Single room"
click at [736, 277] on div "Rooms Allocations Select a twin room type Executive Double room Select a twin r…" at bounding box center [697, 283] width 242 height 288
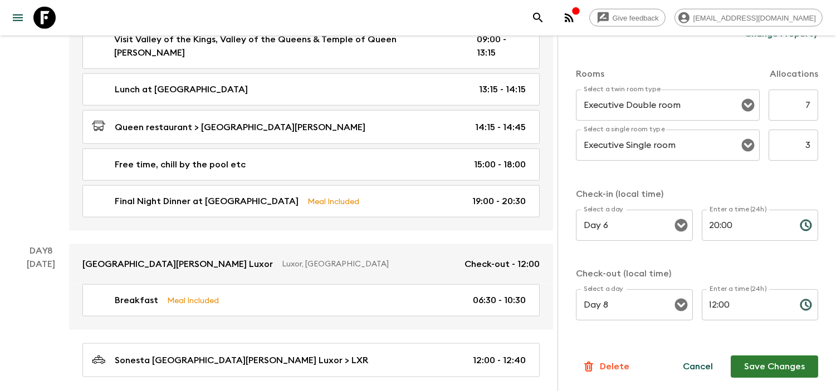
scroll to position [2598, 0]
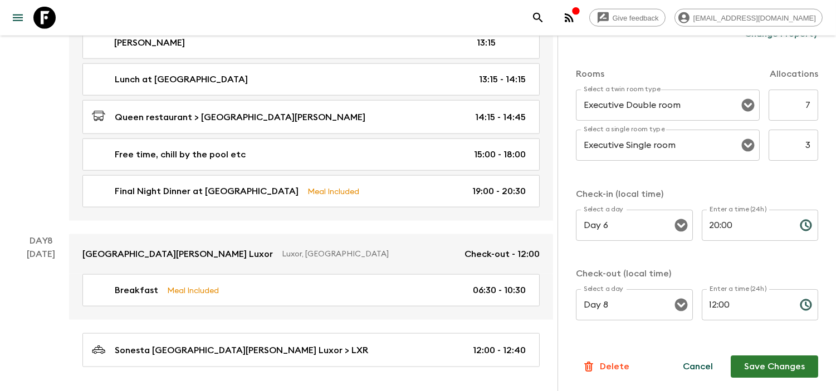
click at [755, 369] on button "Save Changes" at bounding box center [774, 367] width 87 height 22
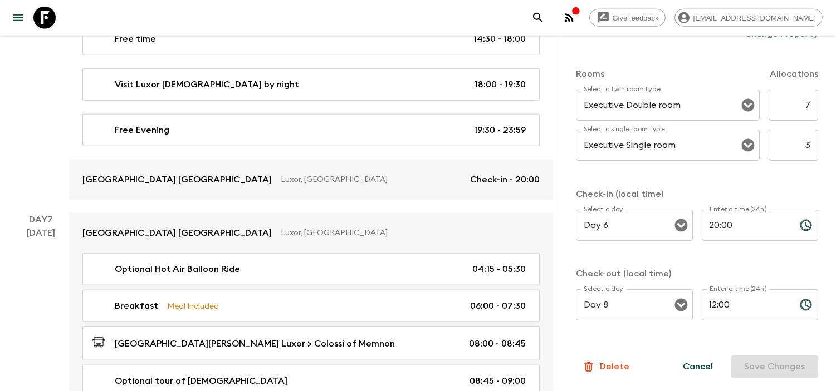
scroll to position [2292, 0]
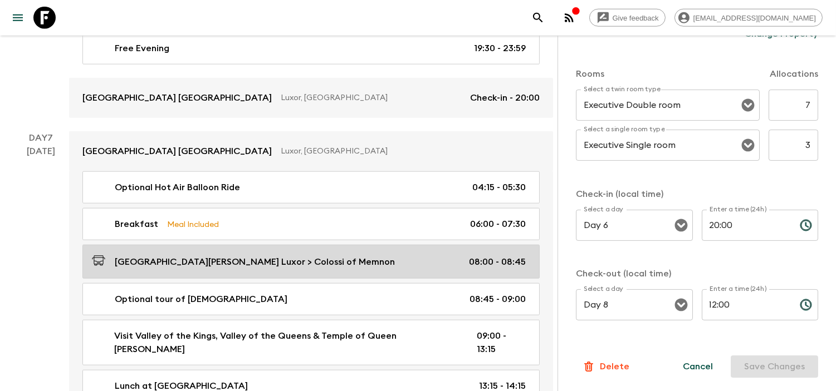
click at [267, 256] on p "[GEOGRAPHIC_DATA][PERSON_NAME] Luxor > Colossi of Memnon" at bounding box center [255, 262] width 280 height 13
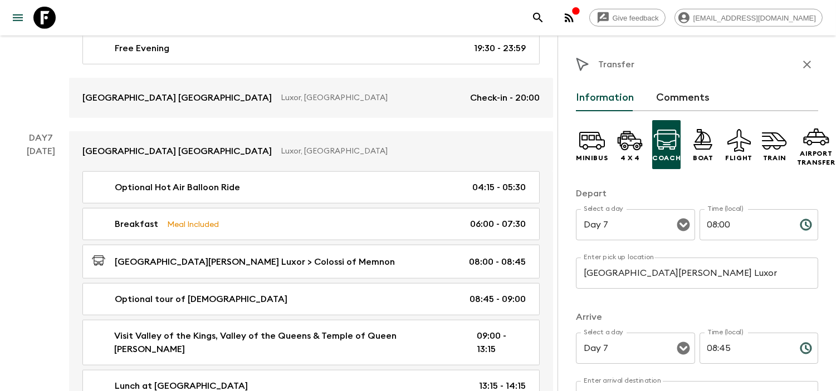
click at [678, 279] on input "[GEOGRAPHIC_DATA][PERSON_NAME] Luxor" at bounding box center [697, 273] width 242 height 31
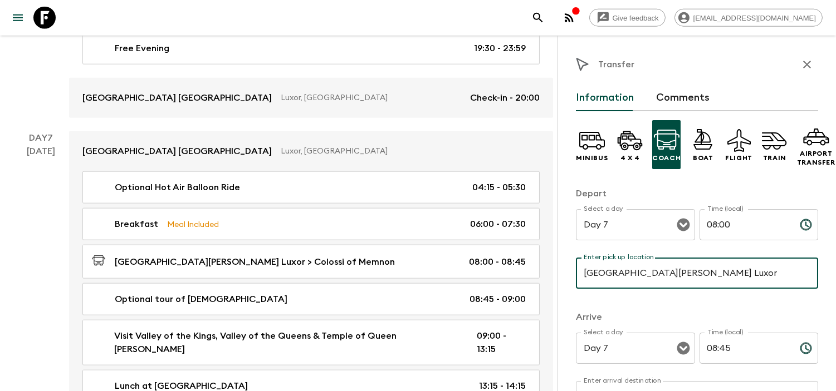
click at [678, 279] on input "[GEOGRAPHIC_DATA][PERSON_NAME] Luxor" at bounding box center [697, 273] width 242 height 31
click at [650, 271] on input "Steigenberger [GEOGRAPHIC_DATA]" at bounding box center [697, 273] width 242 height 31
click at [792, 297] on p "​" at bounding box center [697, 296] width 227 height 11
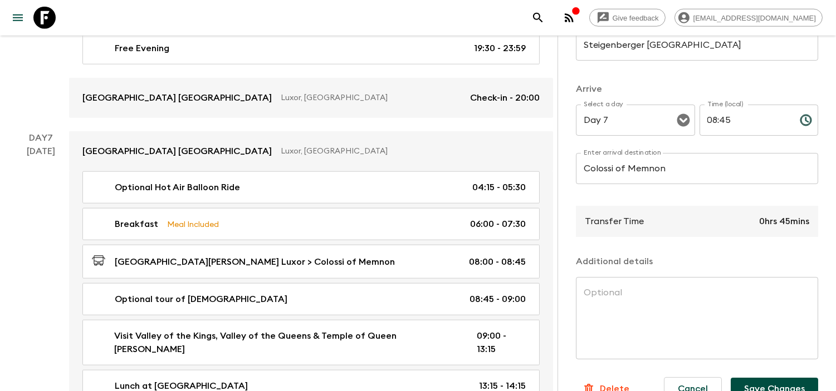
scroll to position [262, 0]
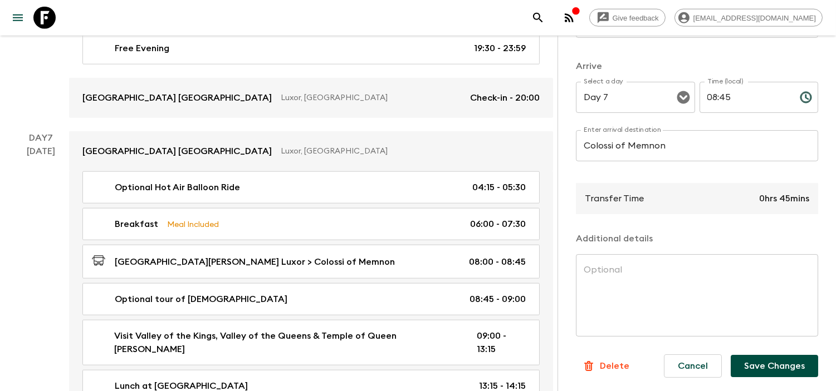
click at [782, 355] on button "Save Changes" at bounding box center [774, 366] width 87 height 22
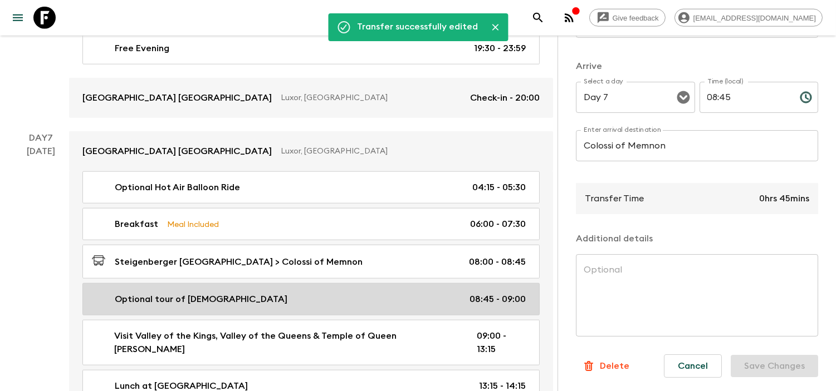
scroll to position [2415, 0]
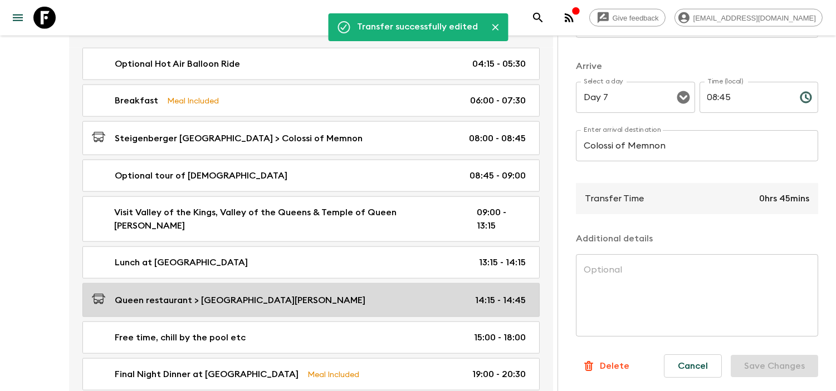
click at [321, 283] on link "Queen restaurant > [GEOGRAPHIC_DATA][PERSON_NAME] 14:15 - 14:45" at bounding box center [310, 300] width 457 height 34
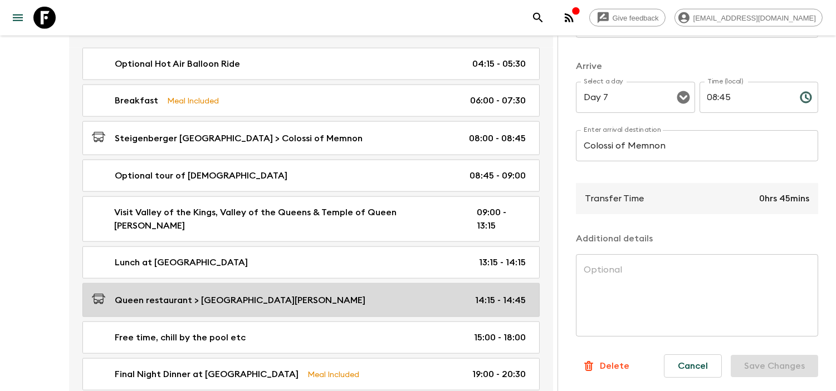
type input "Queen restaurant"
type input "Sonesta St [PERSON_NAME] Luxor hotel"
type input "14:15"
type input "14:45"
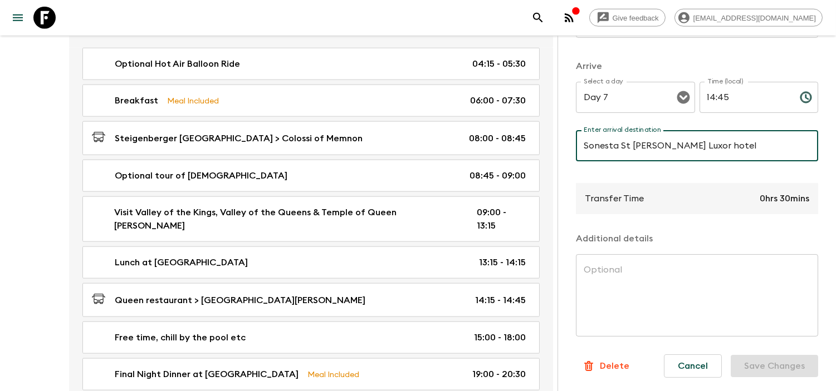
click at [667, 140] on input "Sonesta St [PERSON_NAME] Luxor hotel" at bounding box center [697, 145] width 242 height 31
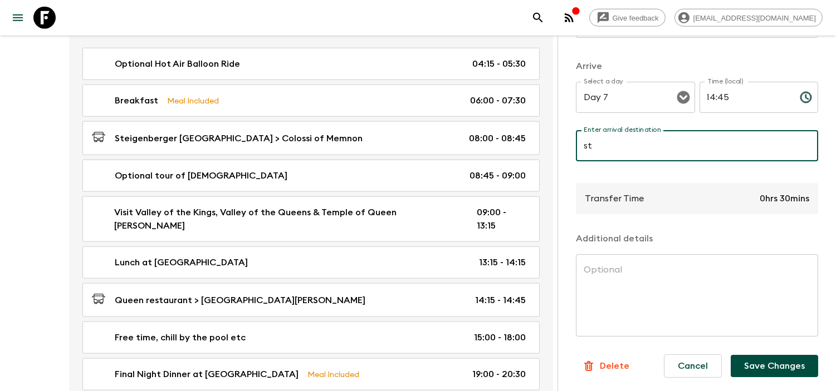
type input "[GEOGRAPHIC_DATA]"
click at [781, 362] on button "Save Changes" at bounding box center [774, 366] width 87 height 22
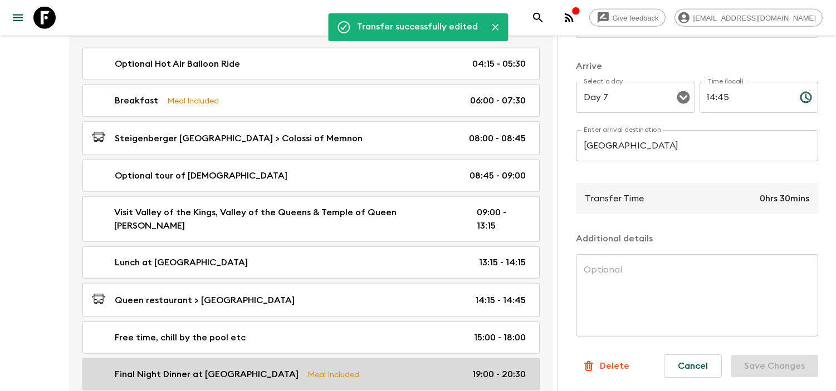
scroll to position [2601, 0]
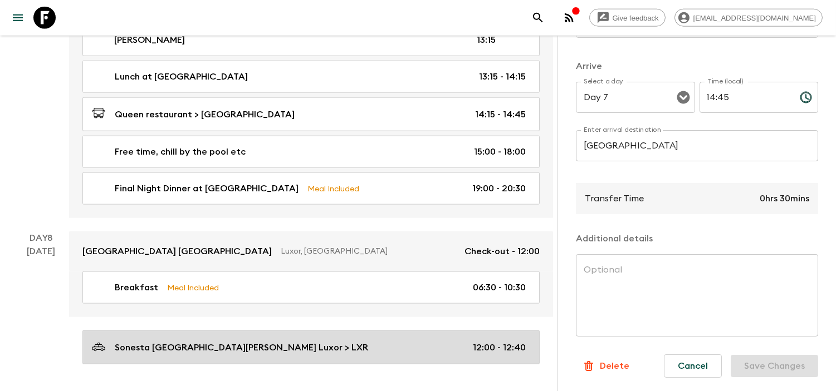
click at [236, 341] on p "Sonesta [GEOGRAPHIC_DATA][PERSON_NAME] Luxor > LXR" at bounding box center [241, 347] width 253 height 13
type input "[GEOGRAPHIC_DATA][PERSON_NAME] Luxor"
type input "LXR"
type input "Day 8"
type input "12:00"
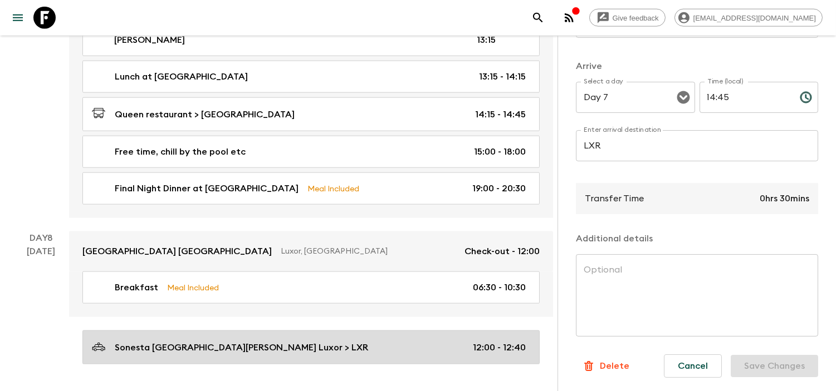
type input "Day 8"
type input "12:40"
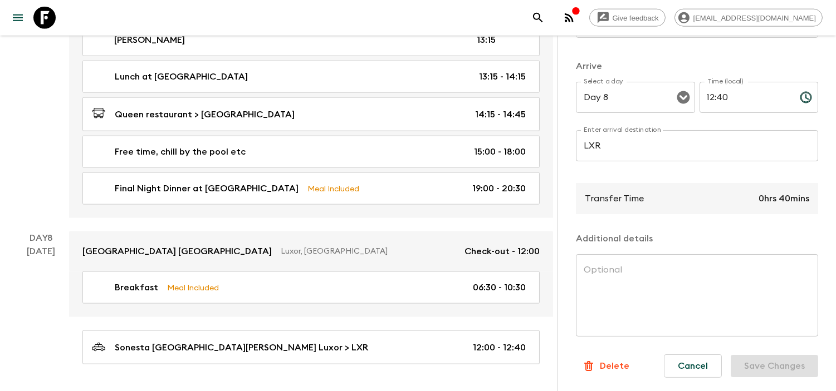
scroll to position [138, 0]
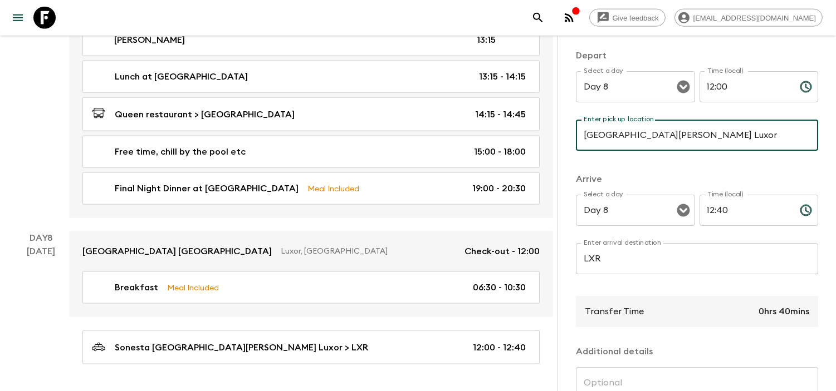
click at [658, 129] on input "[GEOGRAPHIC_DATA][PERSON_NAME] Luxor" at bounding box center [697, 135] width 242 height 31
type input "Steigenberger [GEOGRAPHIC_DATA]"
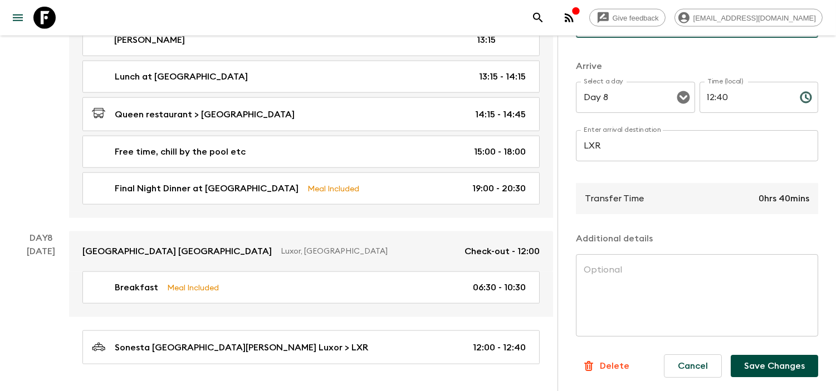
scroll to position [76, 0]
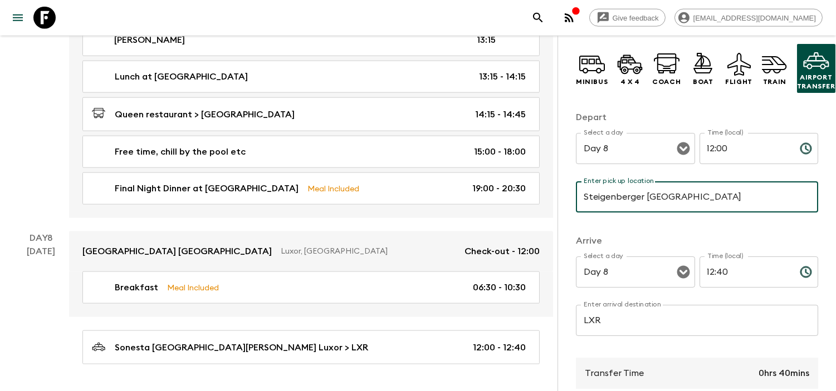
click at [816, 319] on div "Transfer Information Comments Minibus 4 x 4 Coach Boat Flight Train Airport Tra…" at bounding box center [696, 231] width 278 height 391
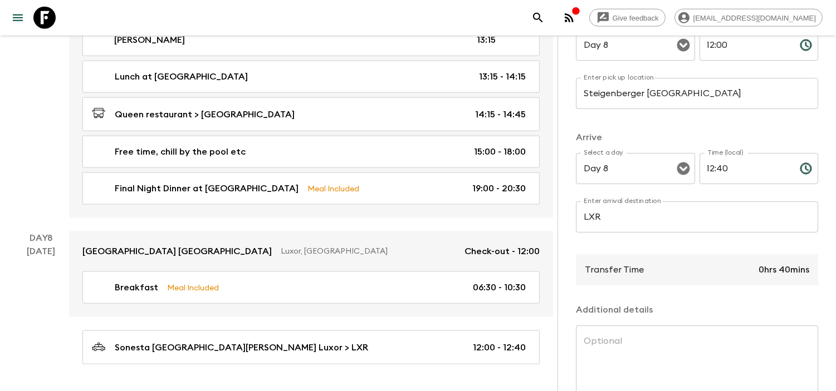
scroll to position [262, 0]
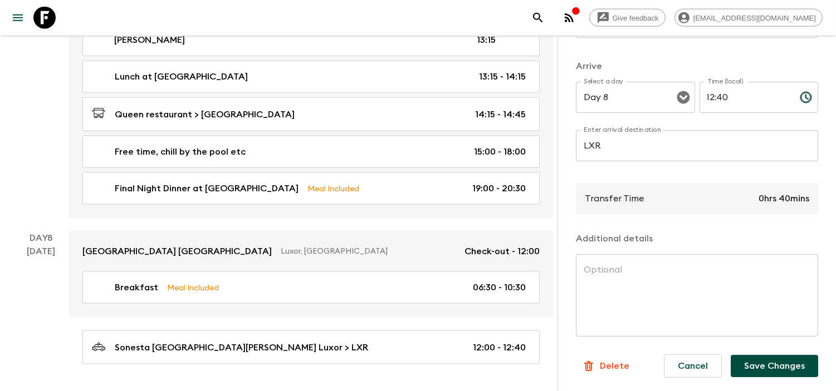
click at [786, 361] on button "Save Changes" at bounding box center [774, 366] width 87 height 22
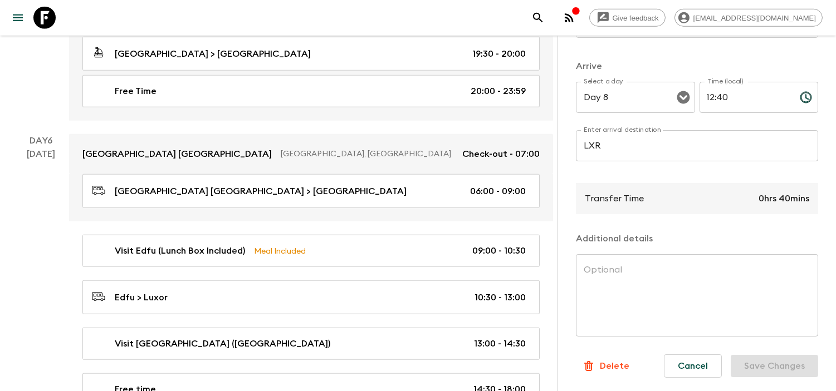
scroll to position [1858, 0]
